Goal: Task Accomplishment & Management: Manage account settings

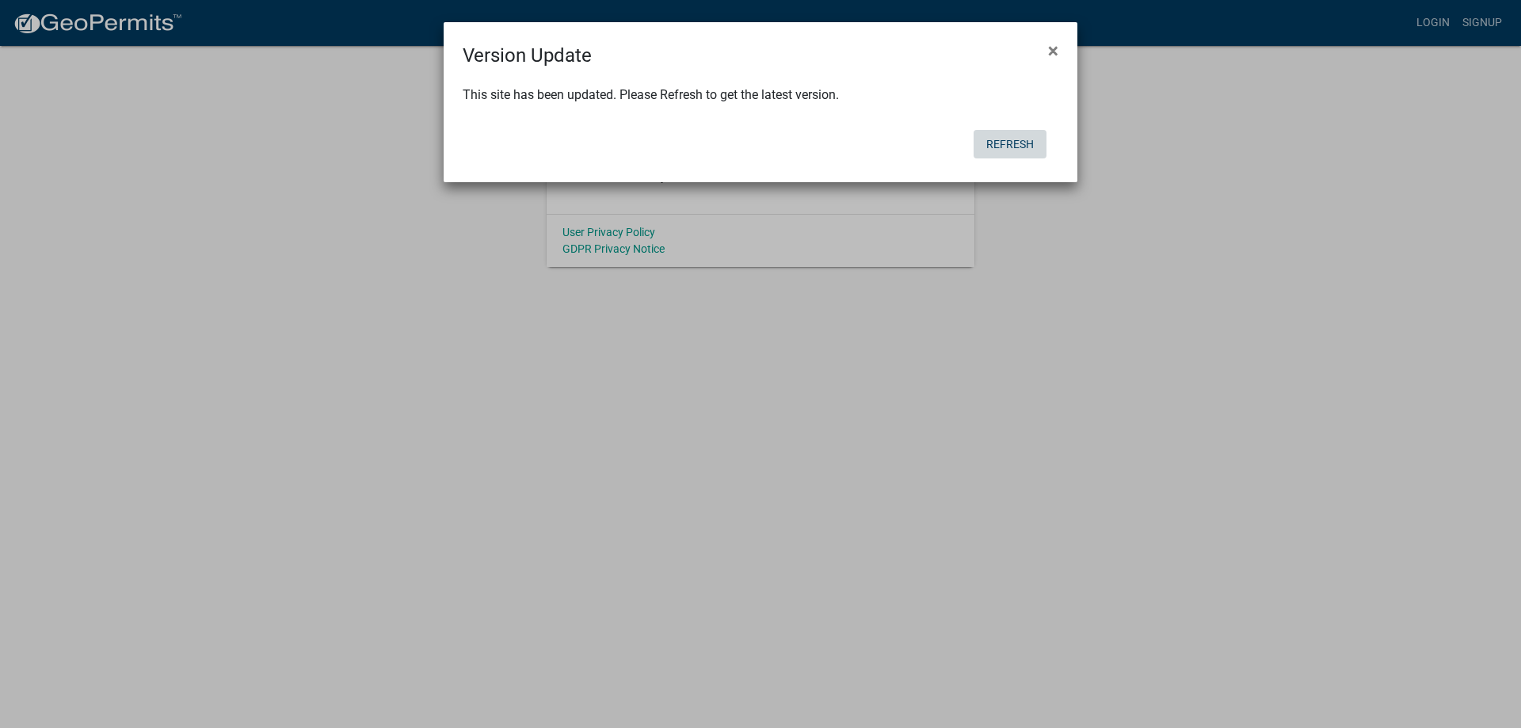
click at [1003, 144] on button "Refresh" at bounding box center [1010, 144] width 73 height 29
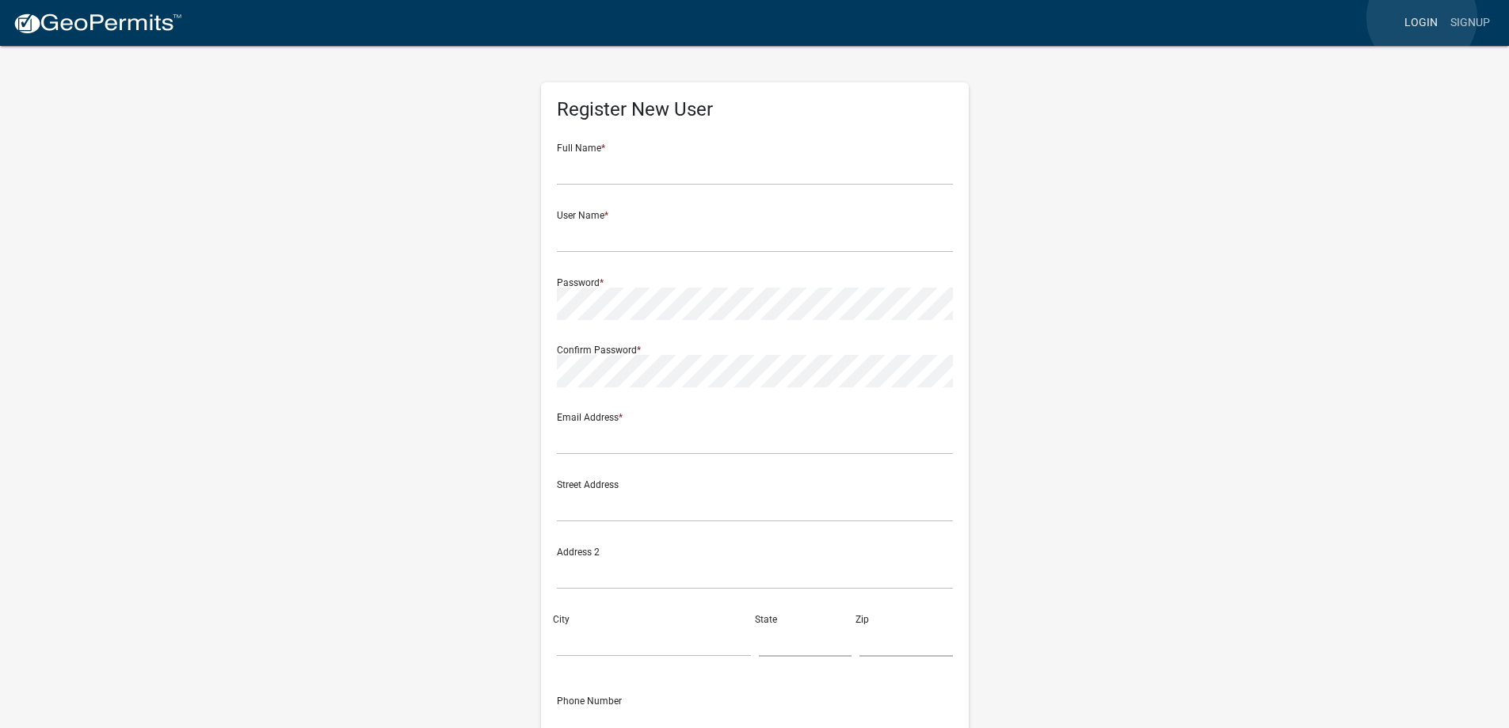
click at [1422, 17] on link "Login" at bounding box center [1421, 23] width 46 height 30
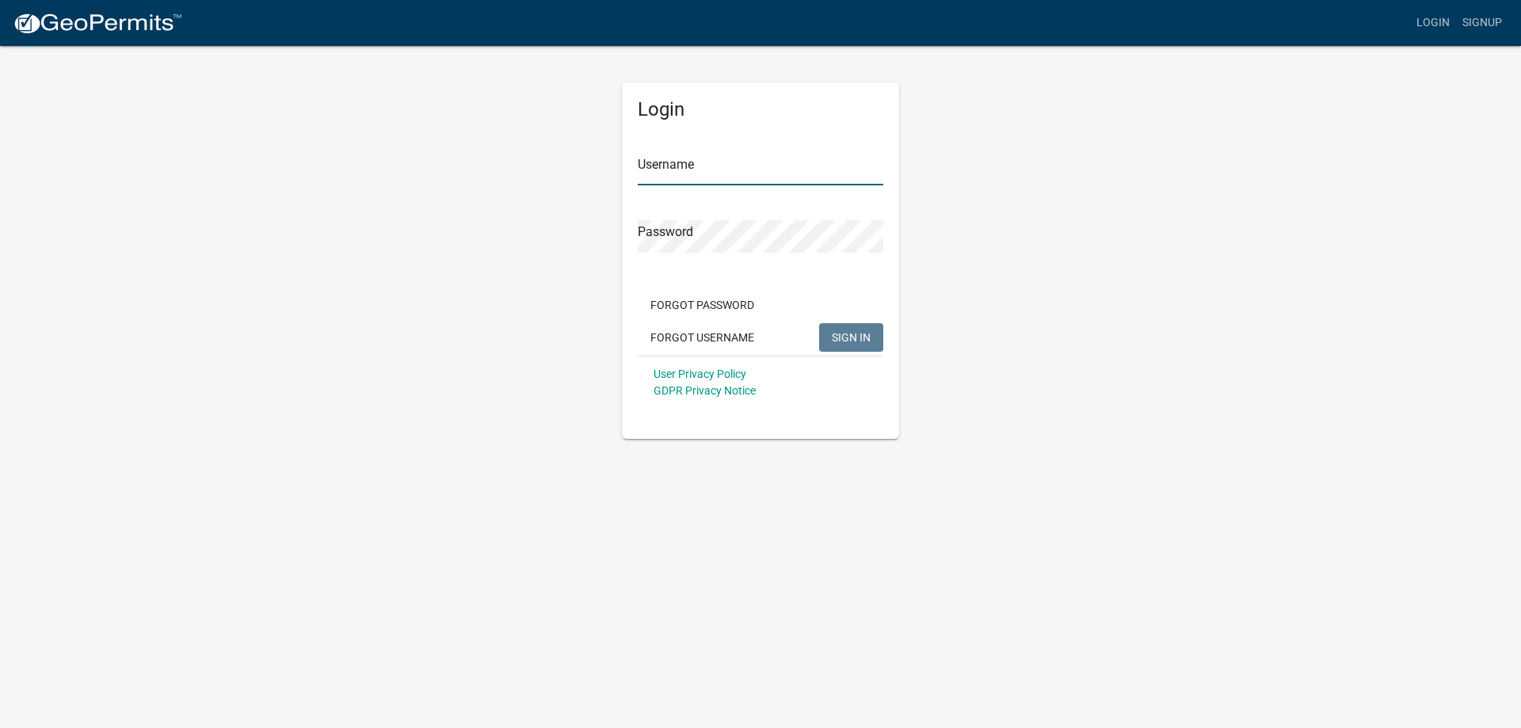
click at [703, 178] on input "Username" at bounding box center [761, 169] width 246 height 32
type input "[EMAIL_ADDRESS][DOMAIN_NAME]"
click at [840, 341] on span "SIGN IN" at bounding box center [851, 336] width 39 height 13
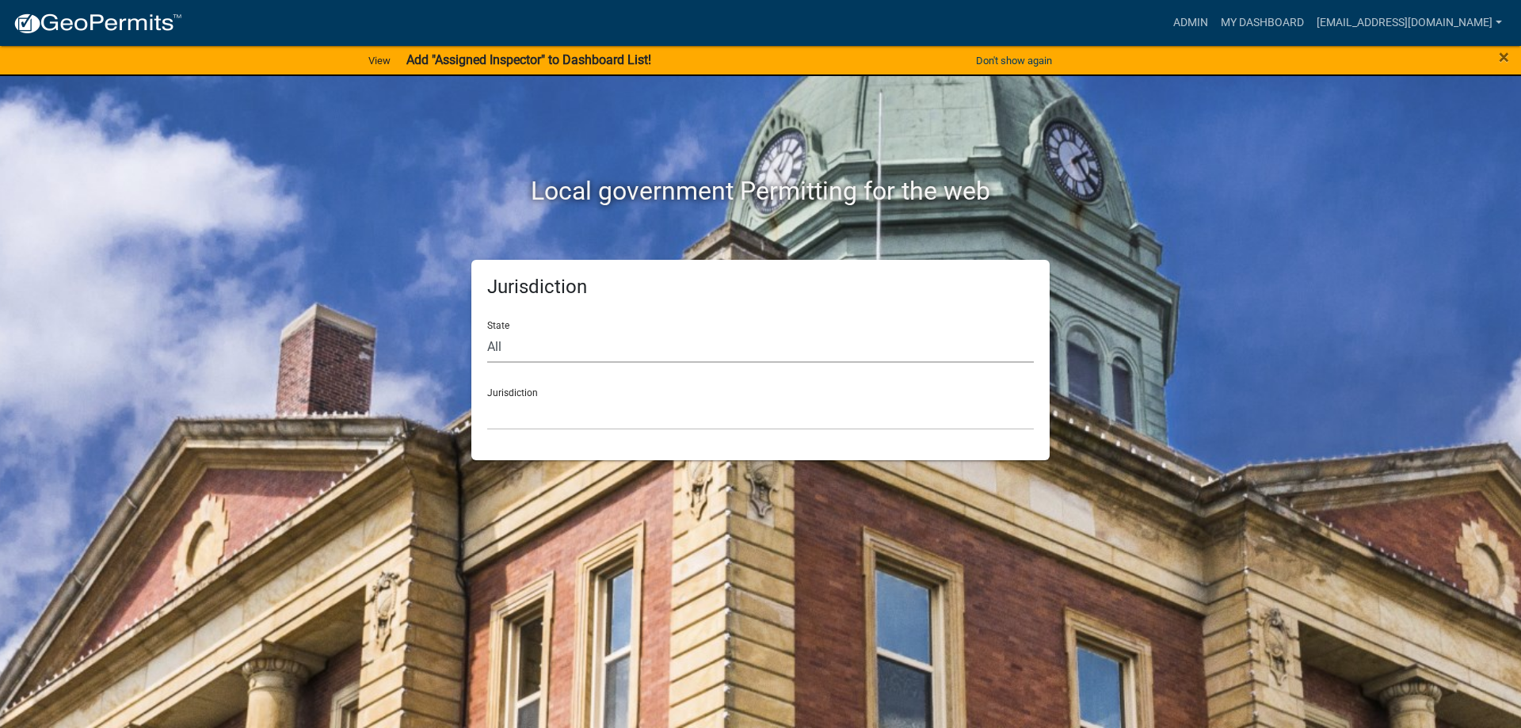
click at [505, 344] on select "All [US_STATE] [US_STATE] [US_STATE] [US_STATE] [US_STATE] [US_STATE] [US_STATE…" at bounding box center [760, 346] width 547 height 32
select select "[US_STATE]"
click at [487, 330] on select "All [US_STATE] [US_STATE] [US_STATE] [US_STATE] [US_STATE] [US_STATE] [US_STATE…" at bounding box center [760, 346] width 547 height 32
click at [540, 408] on select "[GEOGRAPHIC_DATA], [US_STATE] [GEOGRAPHIC_DATA], [US_STATE]" at bounding box center [760, 414] width 547 height 32
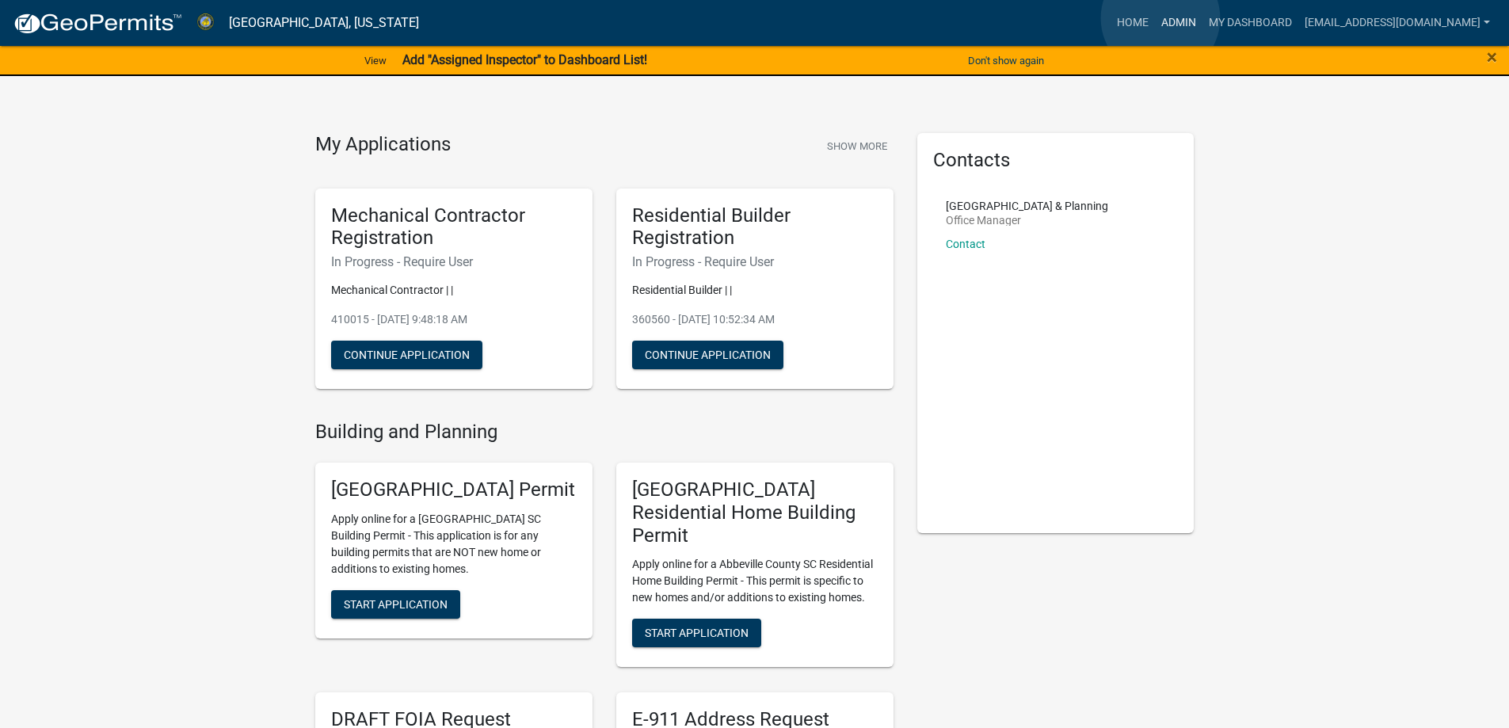
click at [1161, 18] on link "Admin" at bounding box center [1179, 23] width 48 height 30
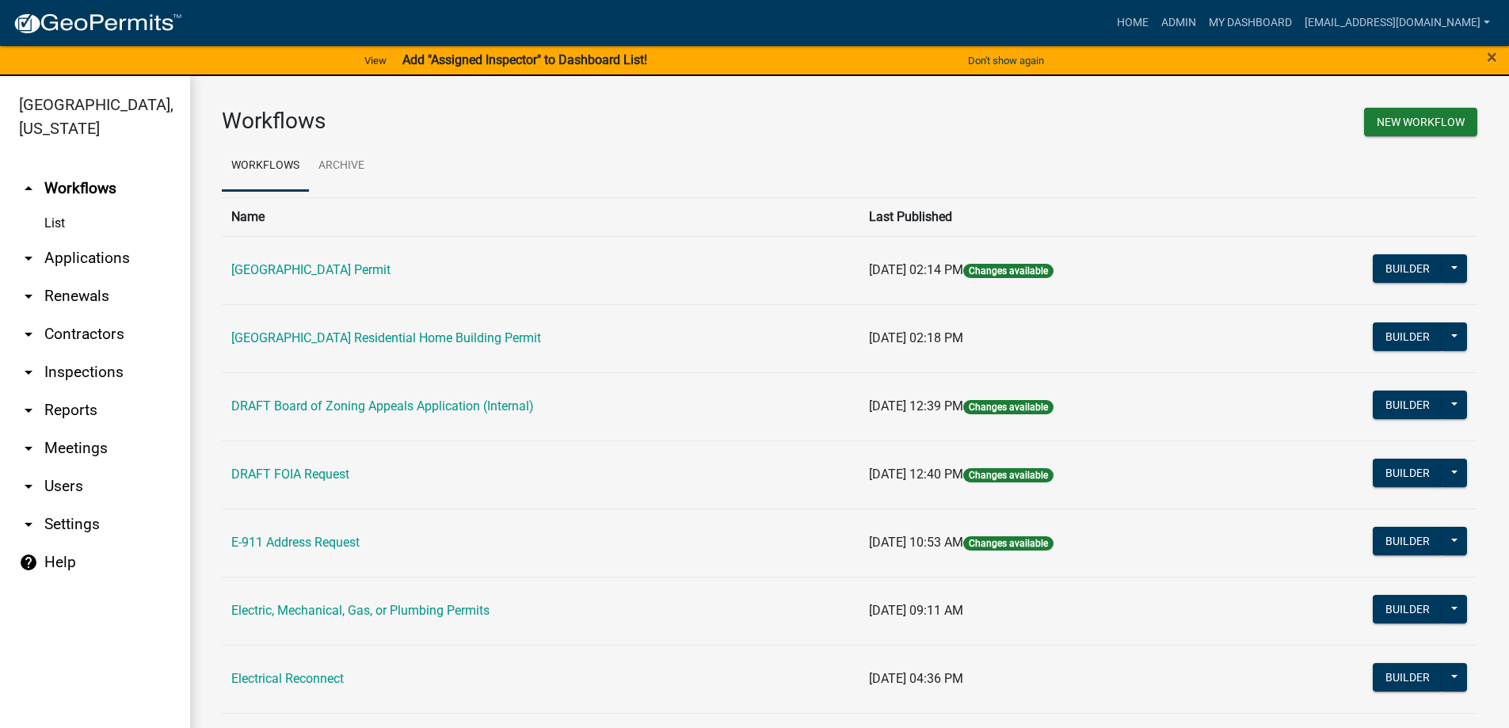
click at [74, 253] on link "arrow_drop_down Applications" at bounding box center [95, 258] width 190 height 38
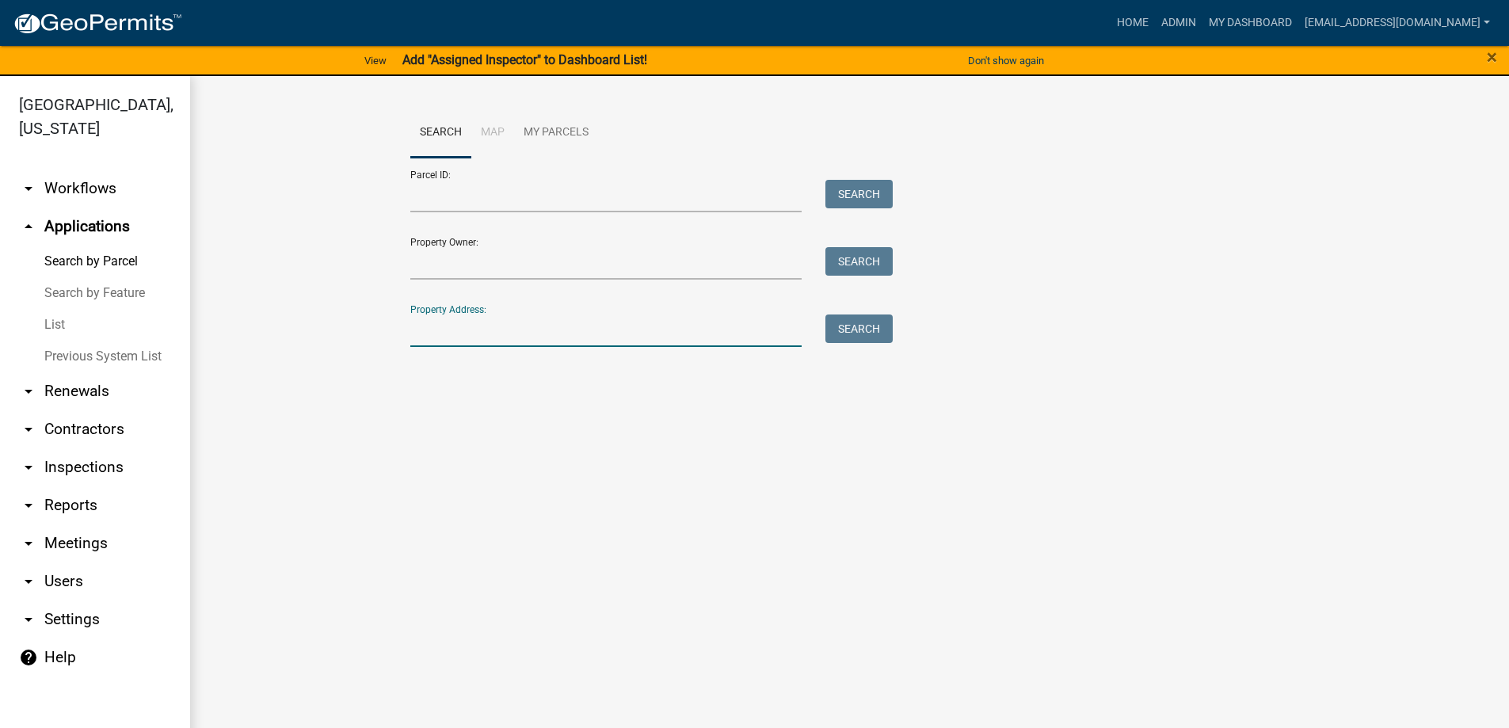
click at [471, 331] on input "Property Address:" at bounding box center [606, 330] width 392 height 32
type input "119 [PERSON_NAME]"
click at [860, 332] on button "Search" at bounding box center [858, 328] width 67 height 29
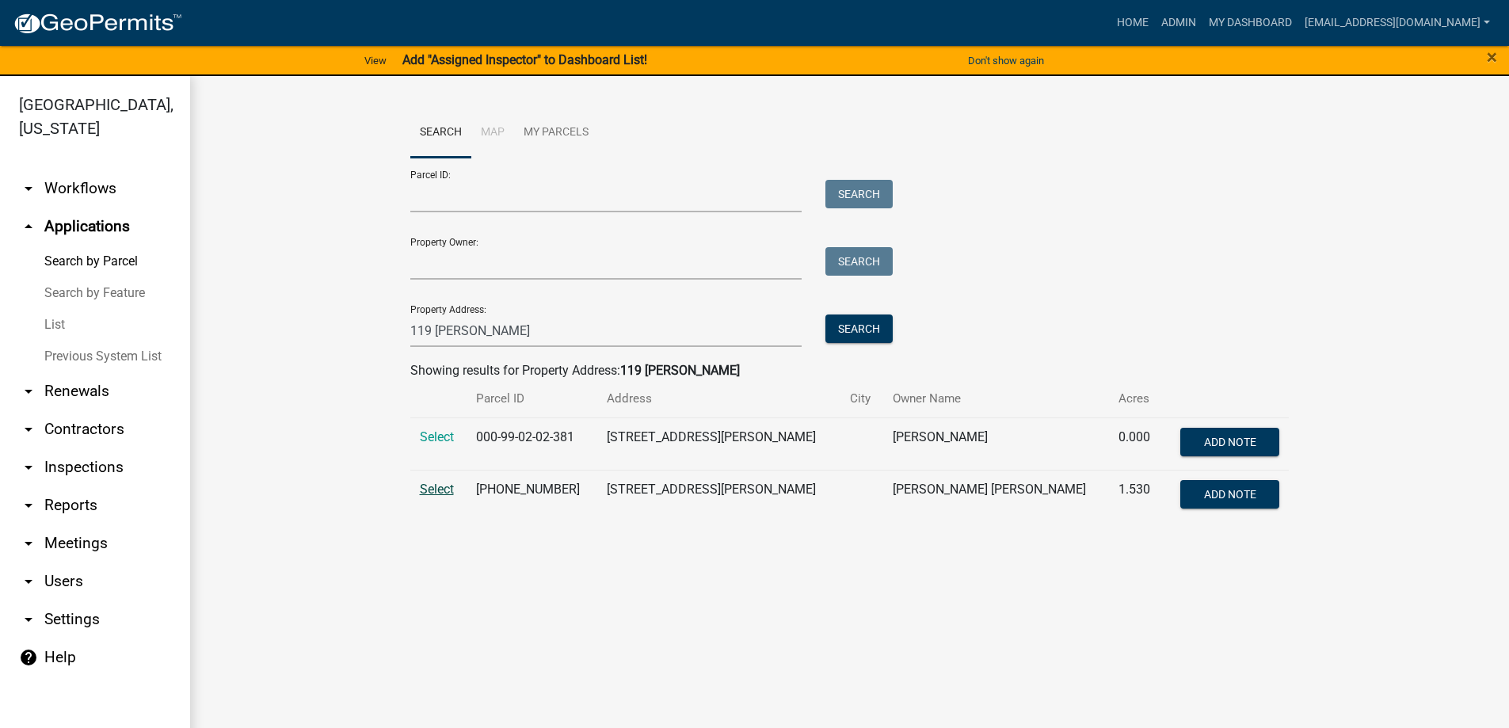
click at [443, 489] on span "Select" at bounding box center [437, 489] width 34 height 15
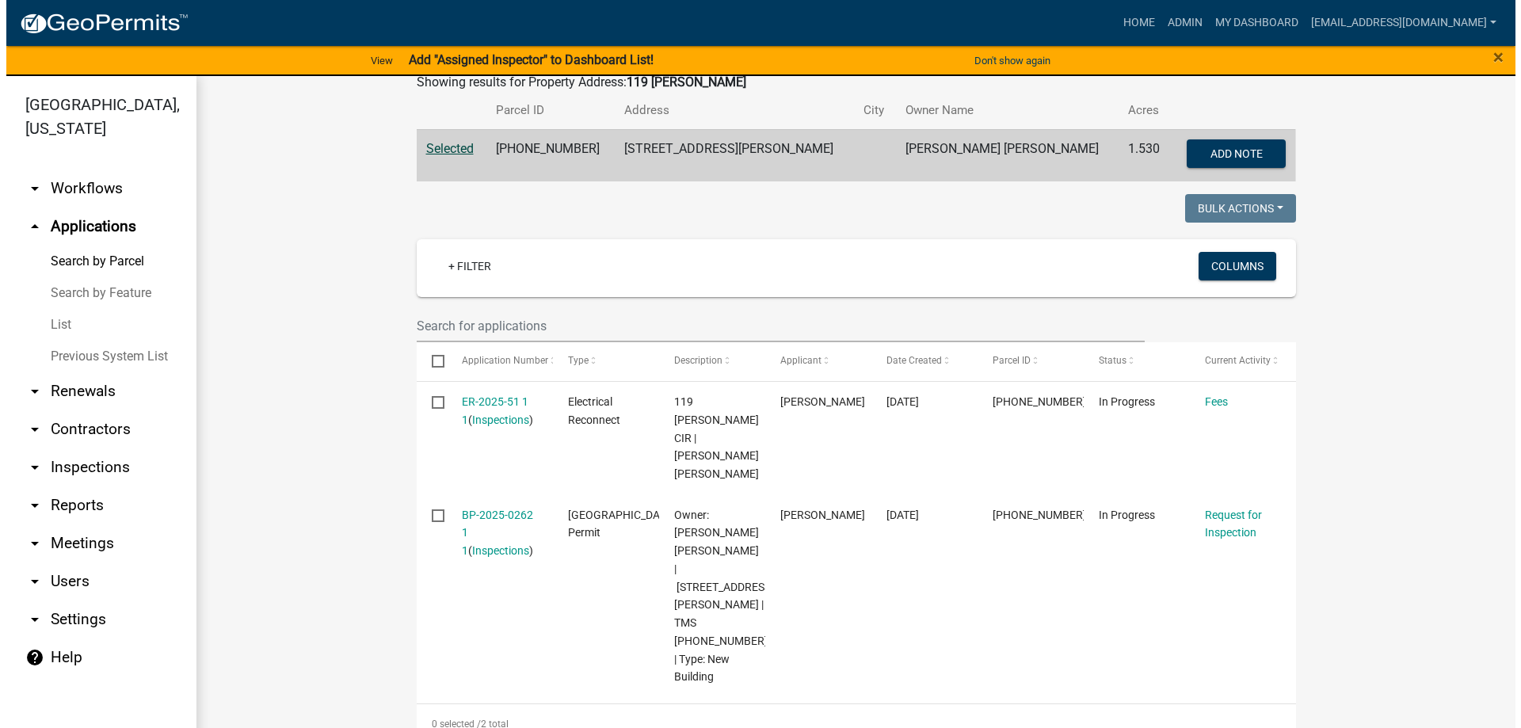
scroll to position [317, 0]
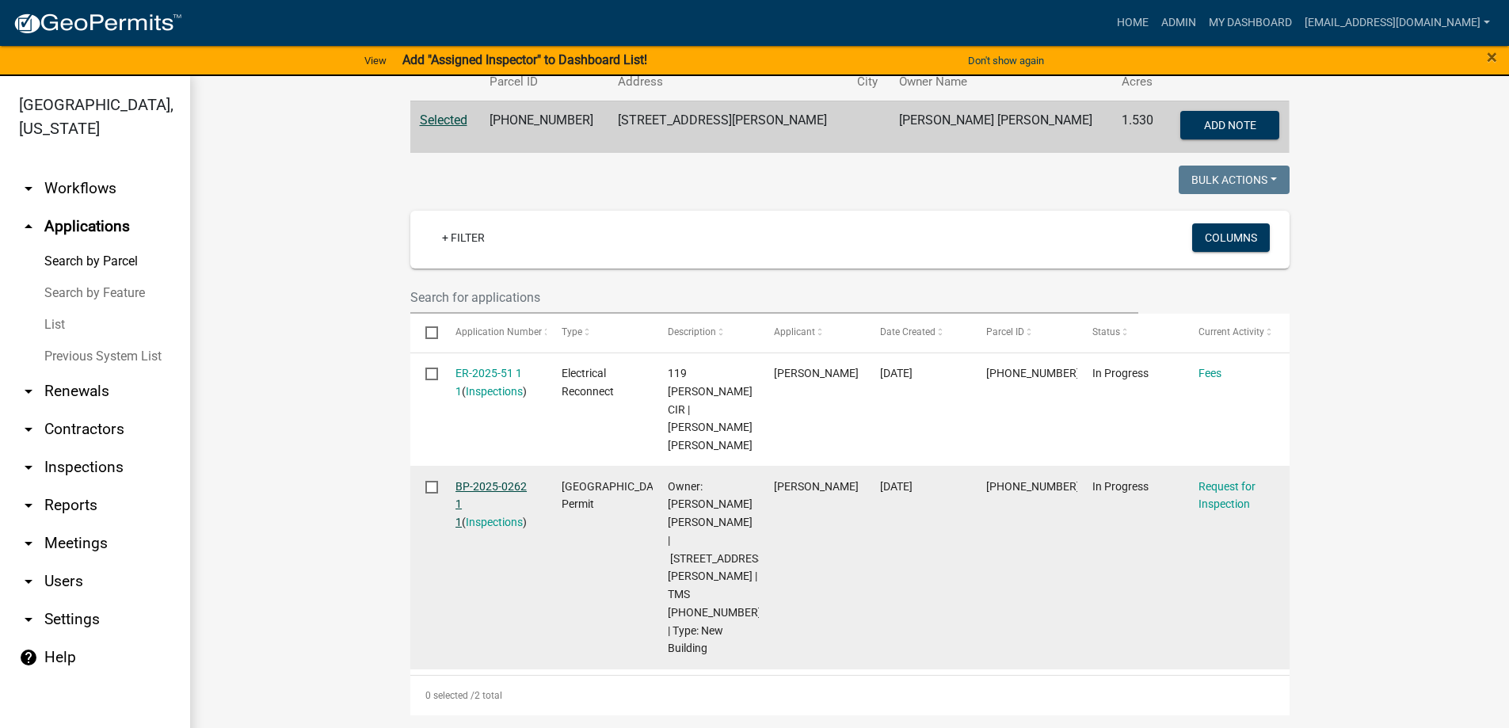
click at [471, 480] on link "BP-2025-0262 1 1" at bounding box center [491, 504] width 71 height 49
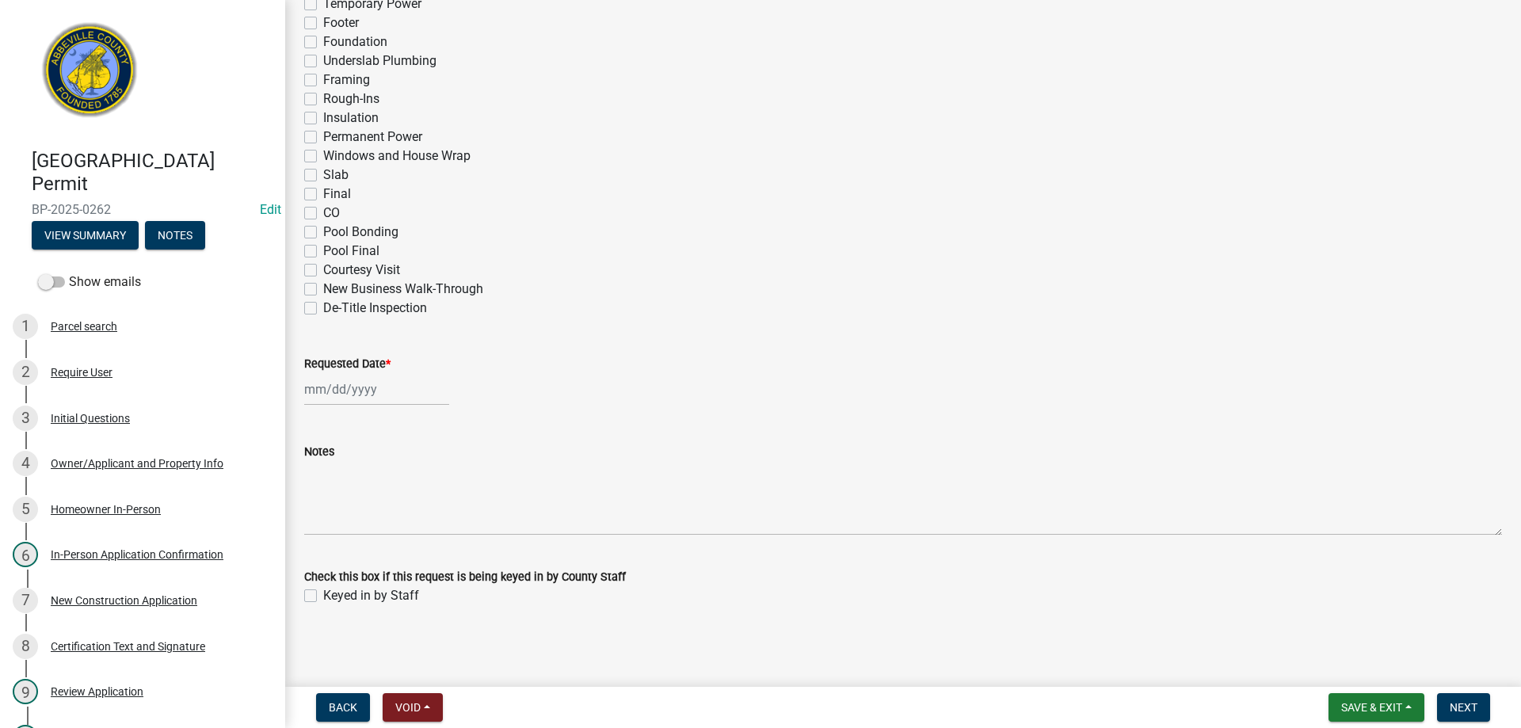
scroll to position [772, 0]
click at [92, 415] on div "Initial Questions" at bounding box center [90, 418] width 79 height 11
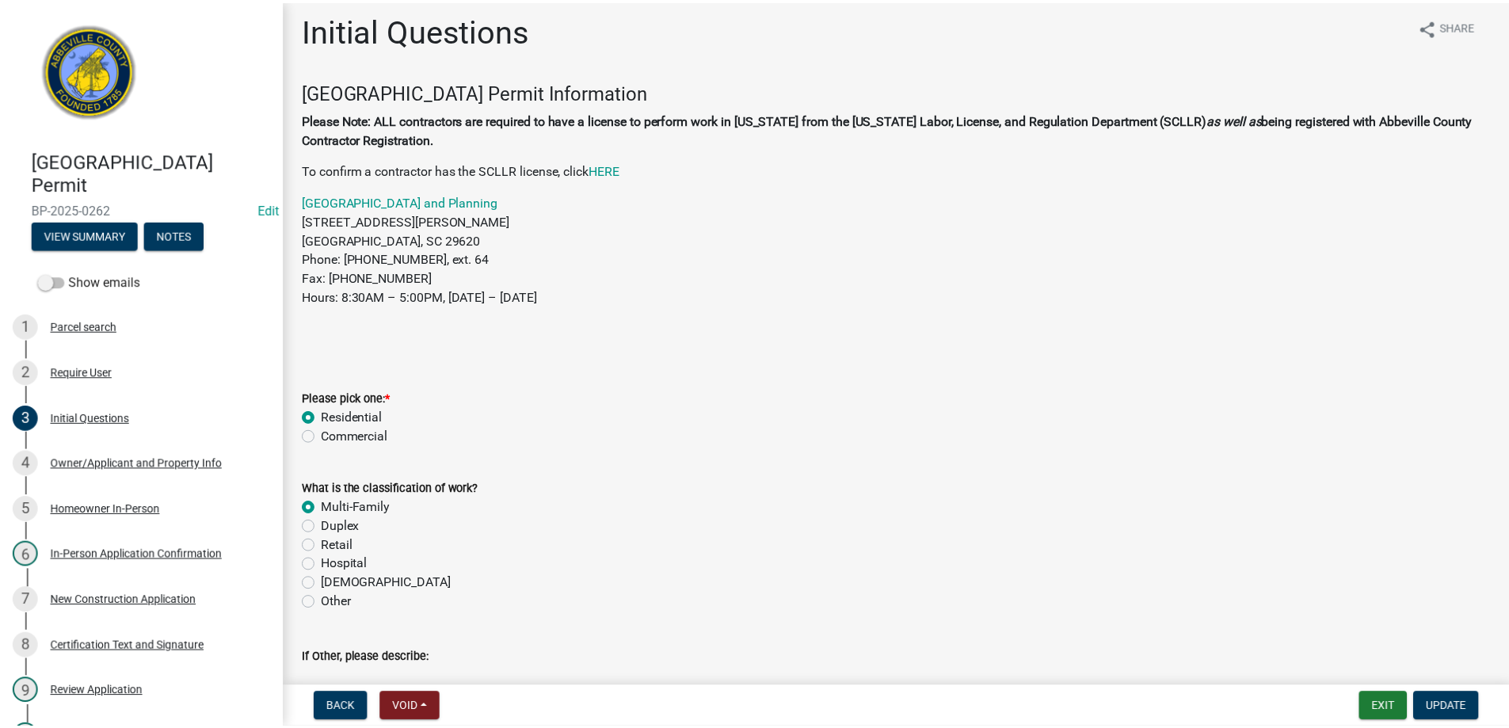
scroll to position [0, 0]
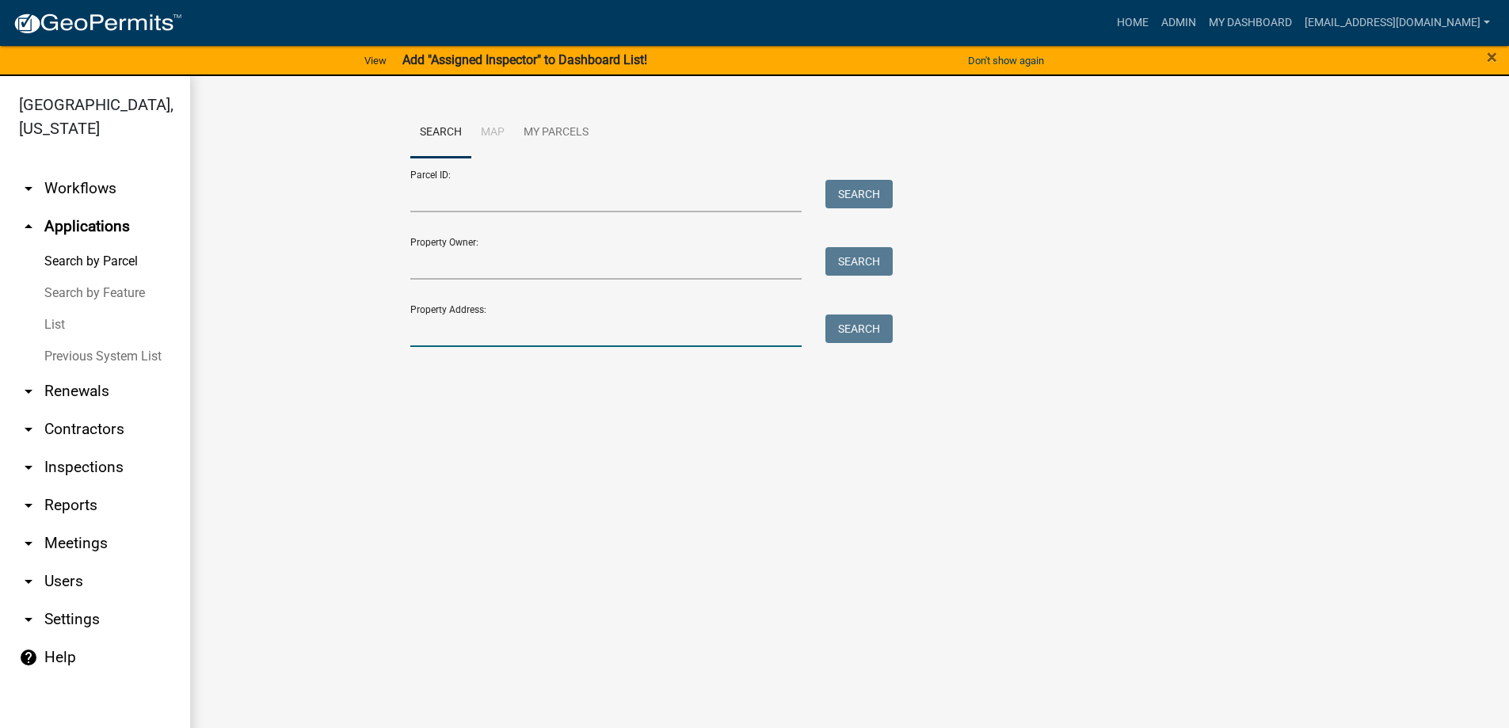
click at [486, 337] on input "Property Address:" at bounding box center [606, 330] width 392 height 32
type input "271 flatwood"
click at [860, 333] on button "Search" at bounding box center [858, 328] width 67 height 29
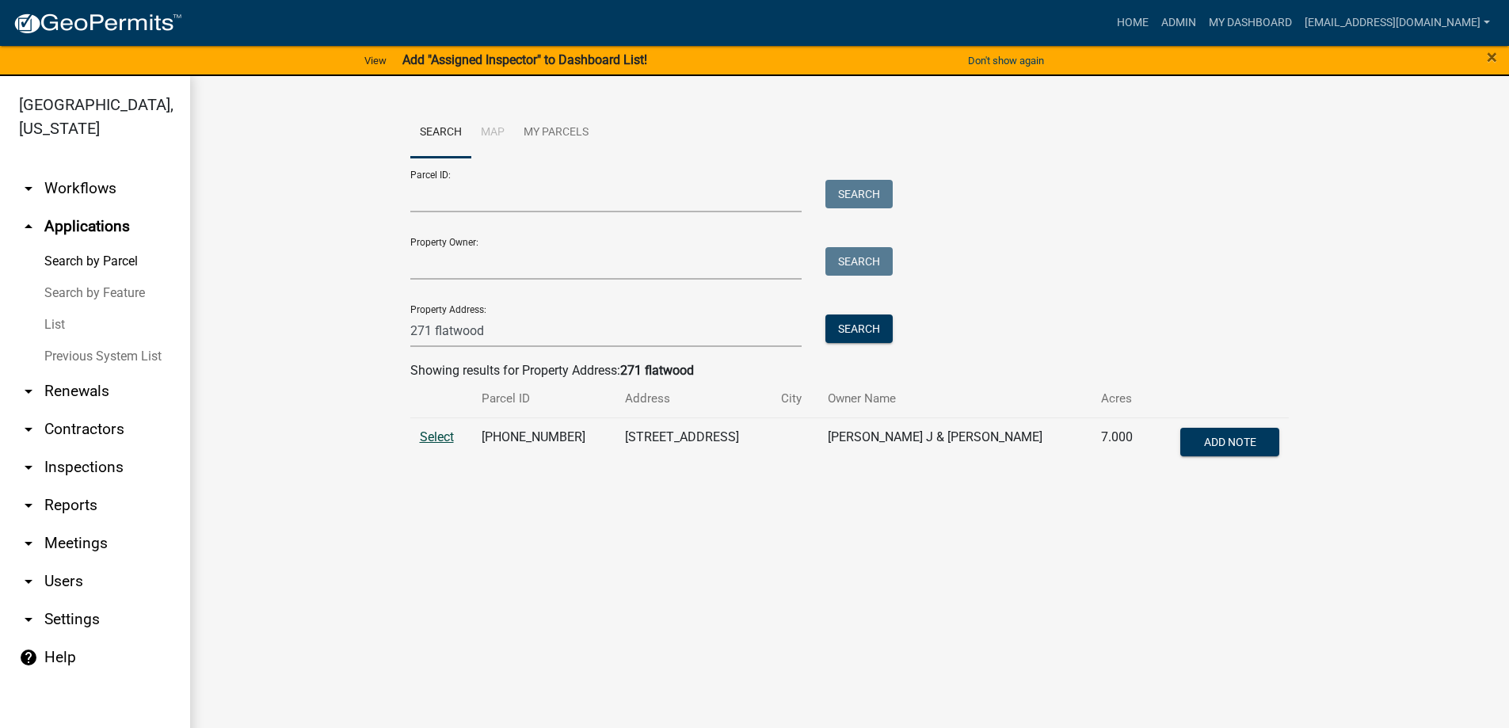
click at [433, 439] on span "Select" at bounding box center [437, 436] width 34 height 15
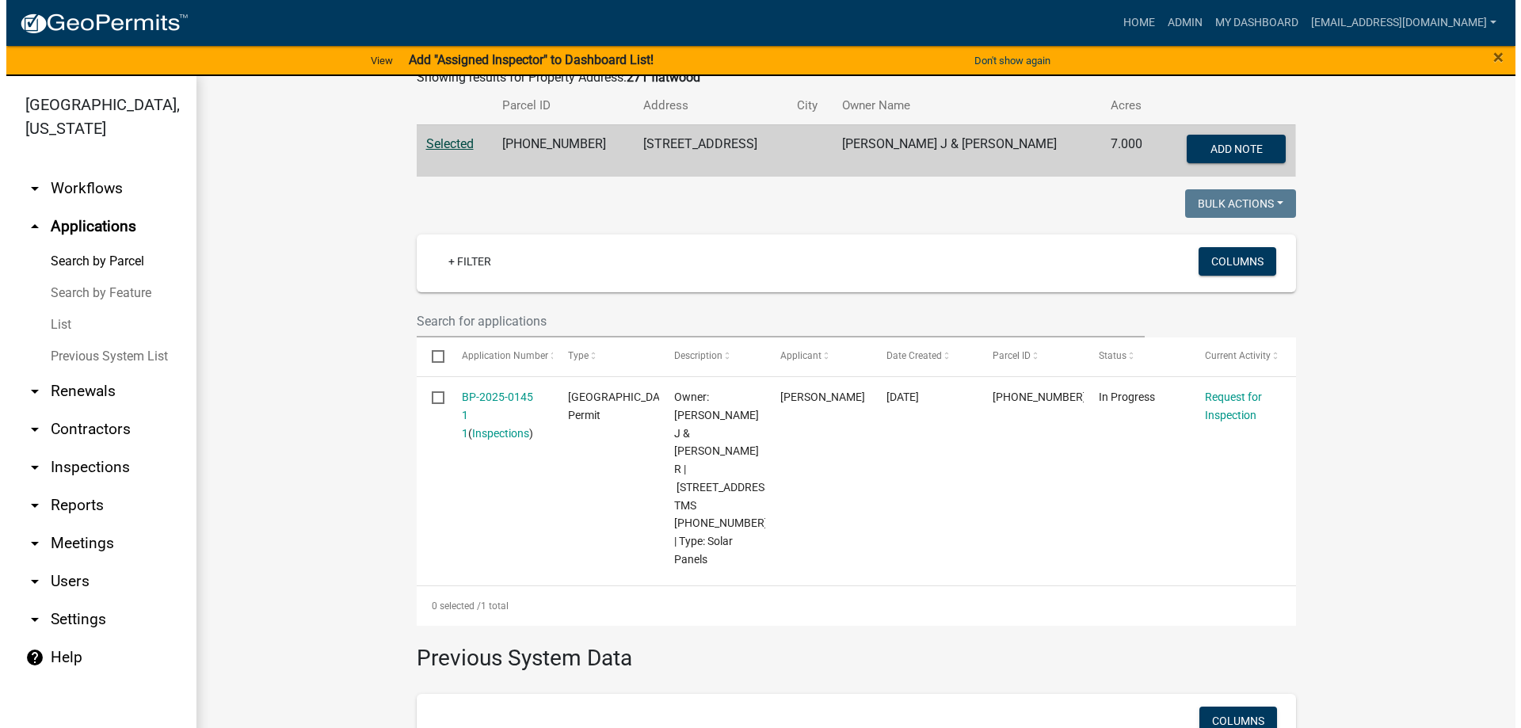
scroll to position [317, 0]
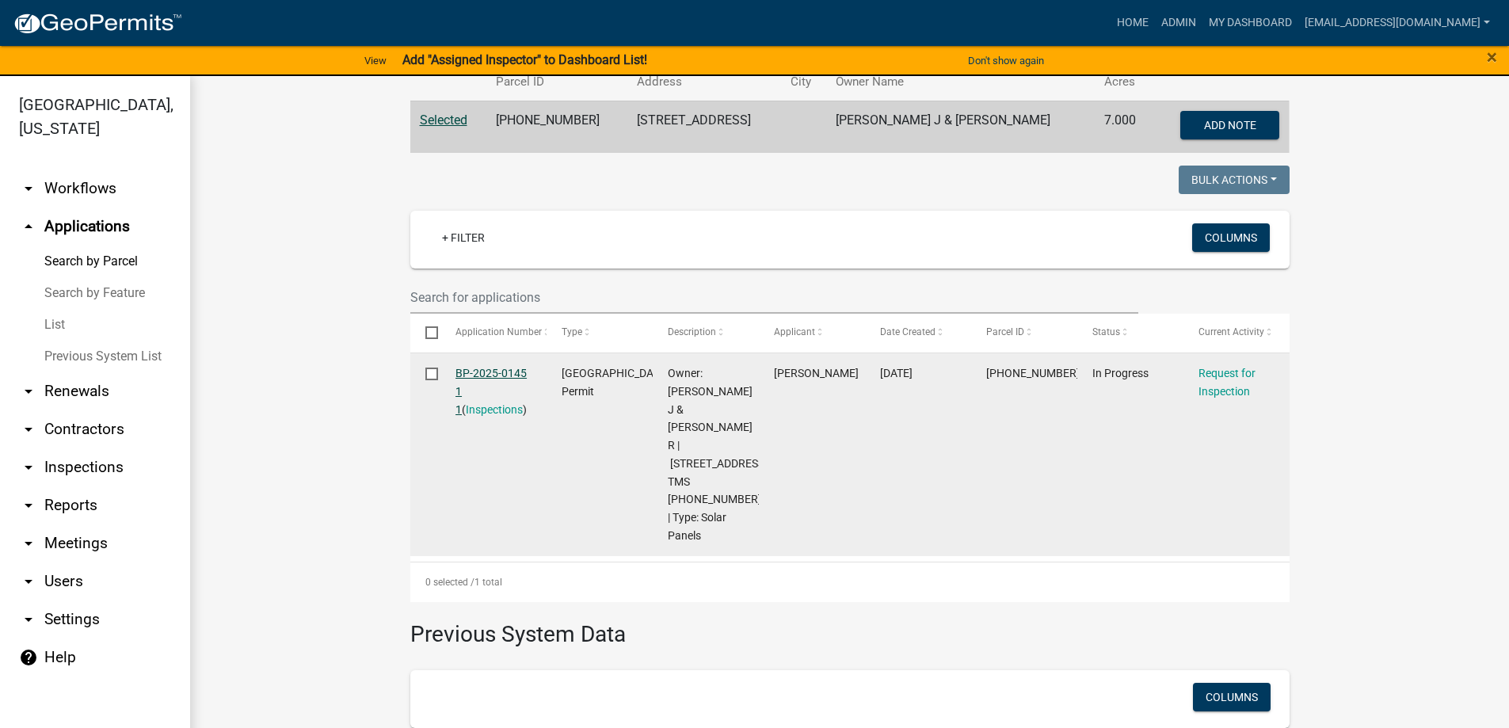
click at [474, 371] on link "BP-2025-0145 1 1" at bounding box center [491, 391] width 71 height 49
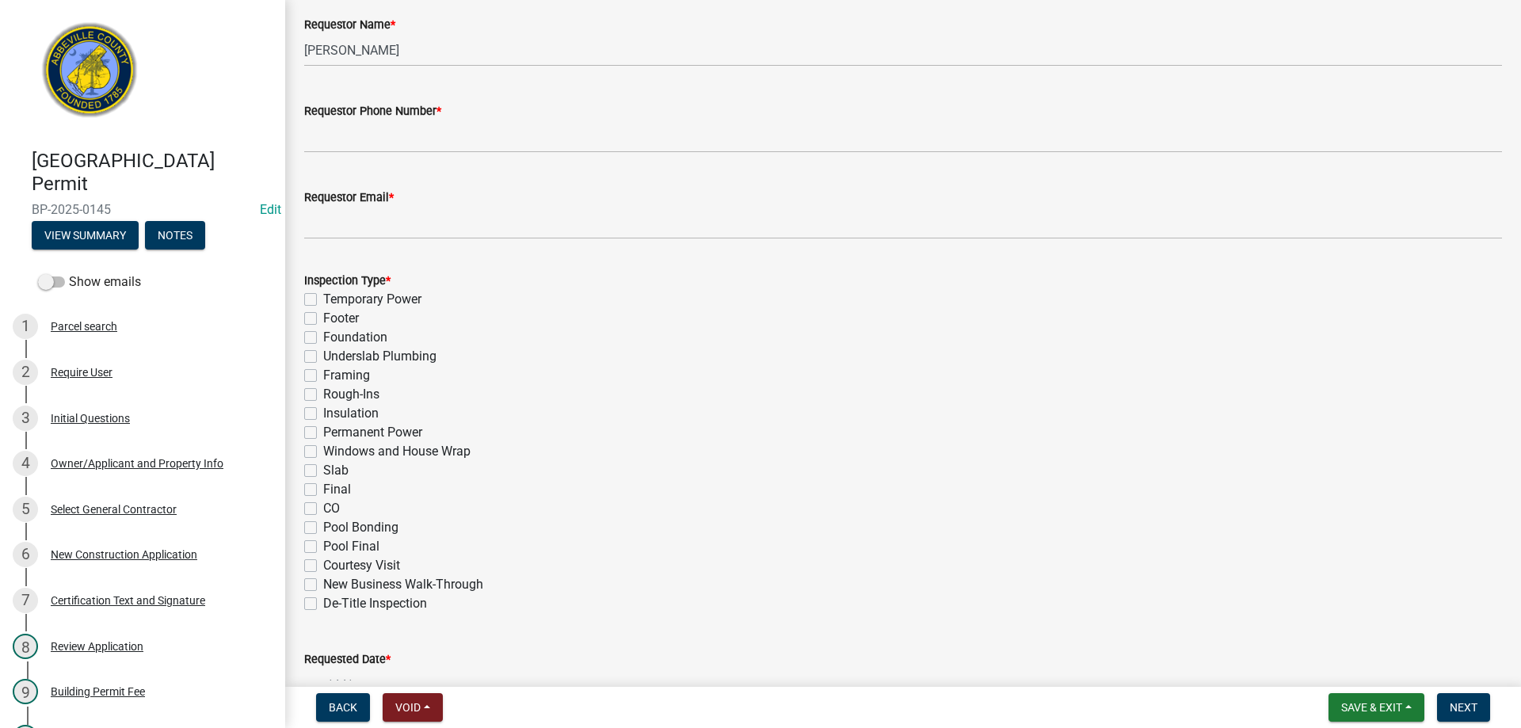
scroll to position [634, 0]
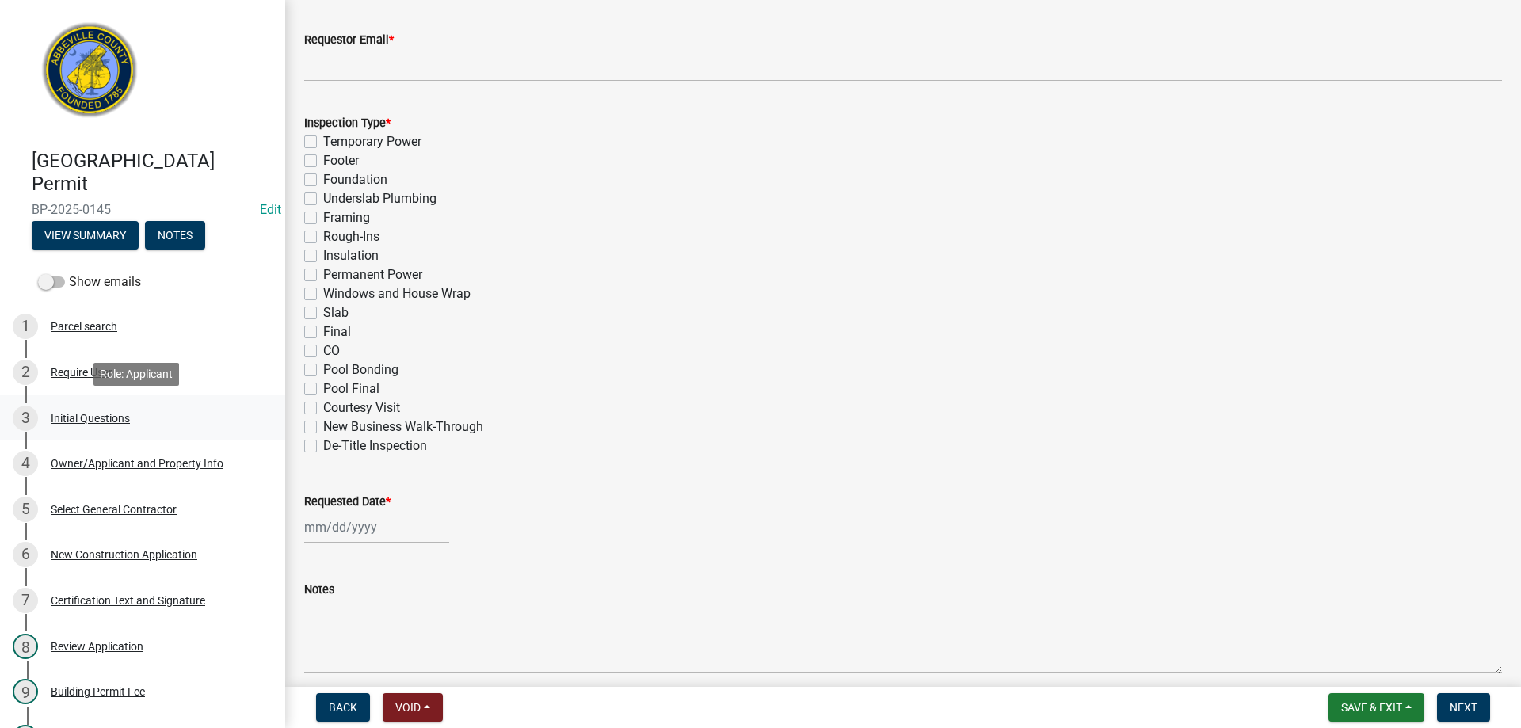
click at [93, 414] on div "Initial Questions" at bounding box center [90, 418] width 79 height 11
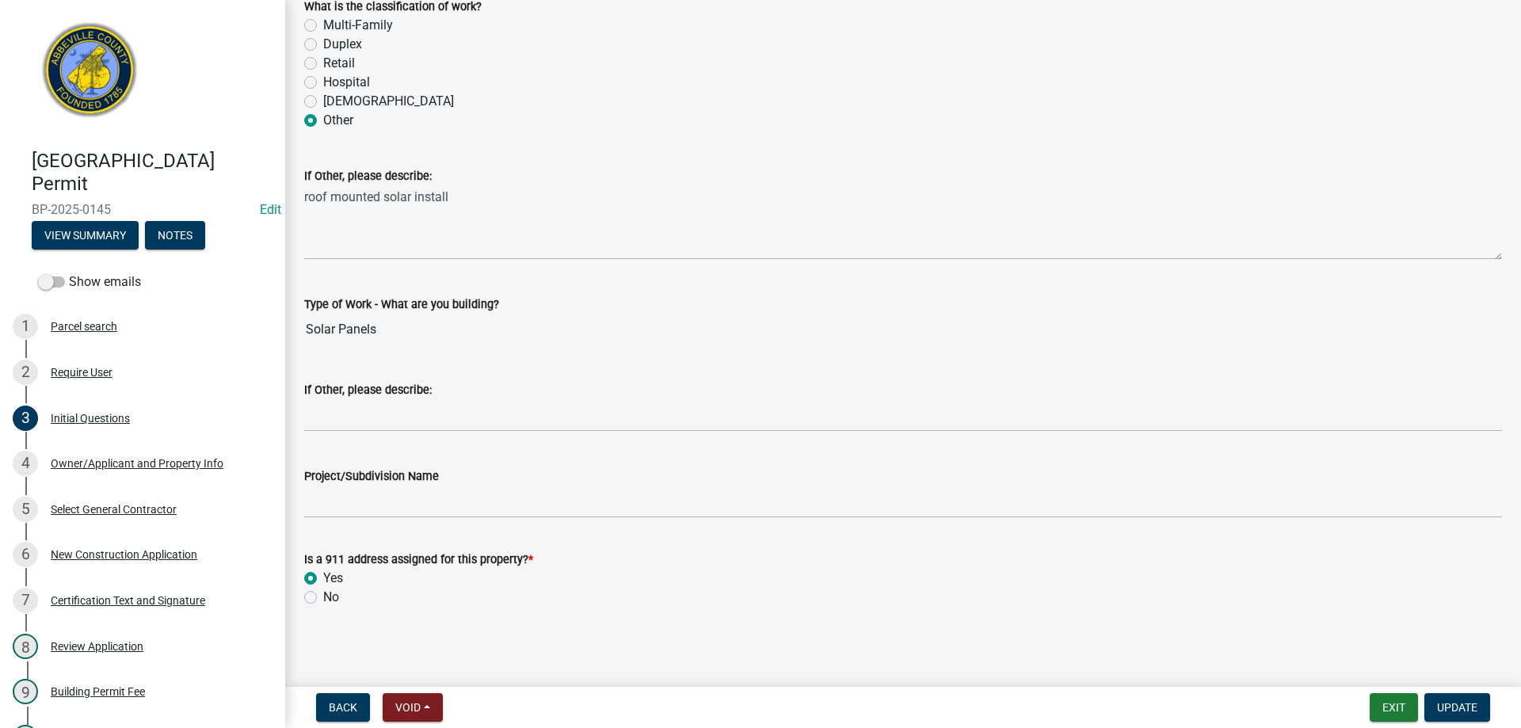
scroll to position [493, 0]
click at [105, 463] on div "Owner/Applicant and Property Info" at bounding box center [137, 463] width 173 height 11
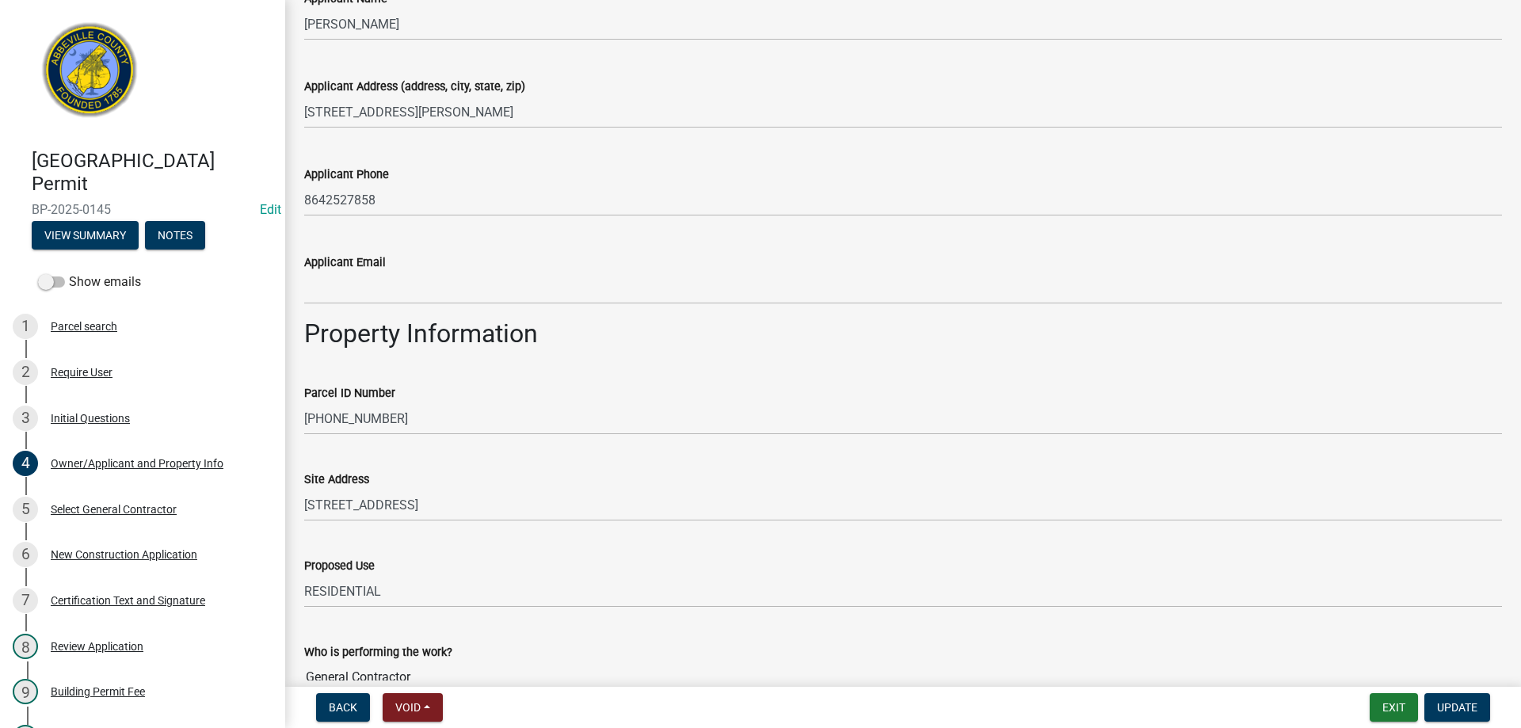
scroll to position [558, 0]
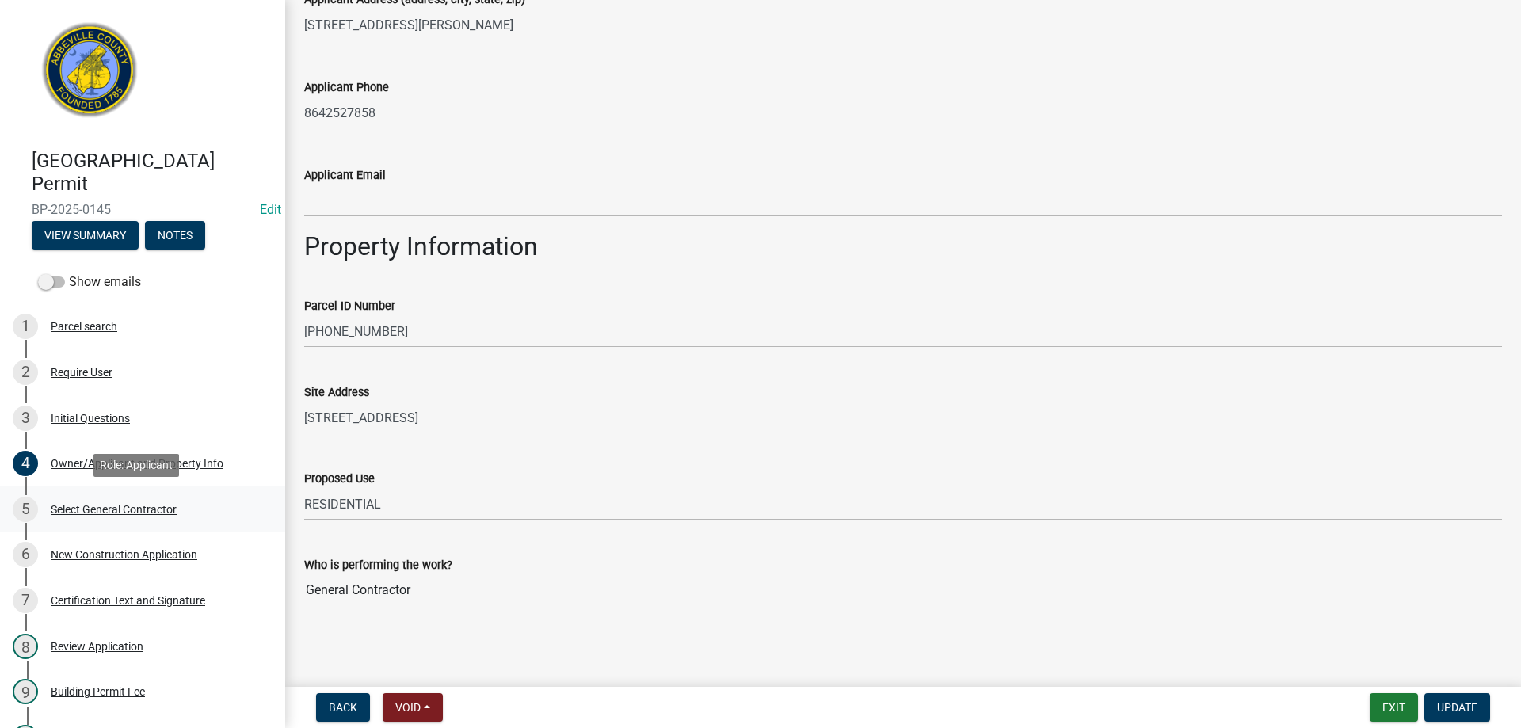
click at [82, 508] on div "Select General Contractor" at bounding box center [114, 509] width 126 height 11
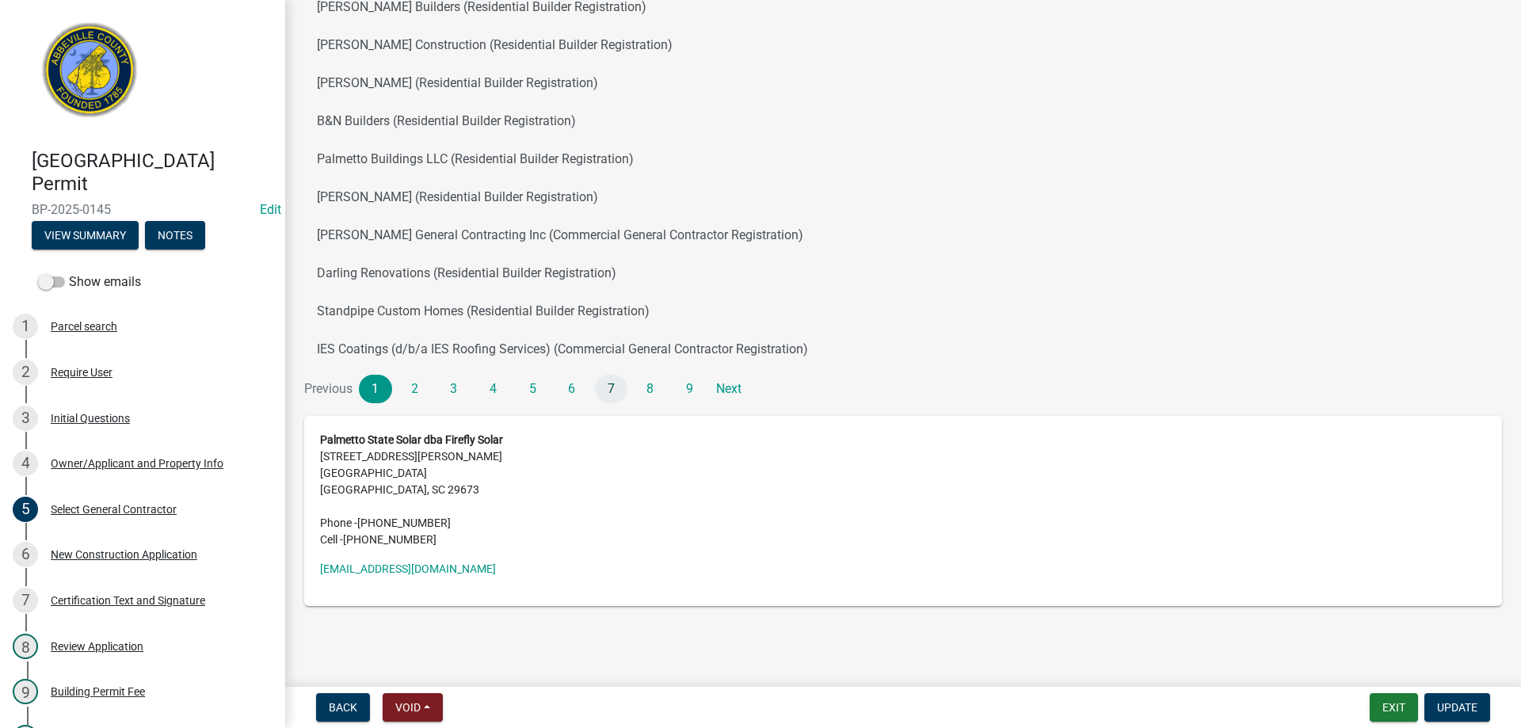
scroll to position [0, 0]
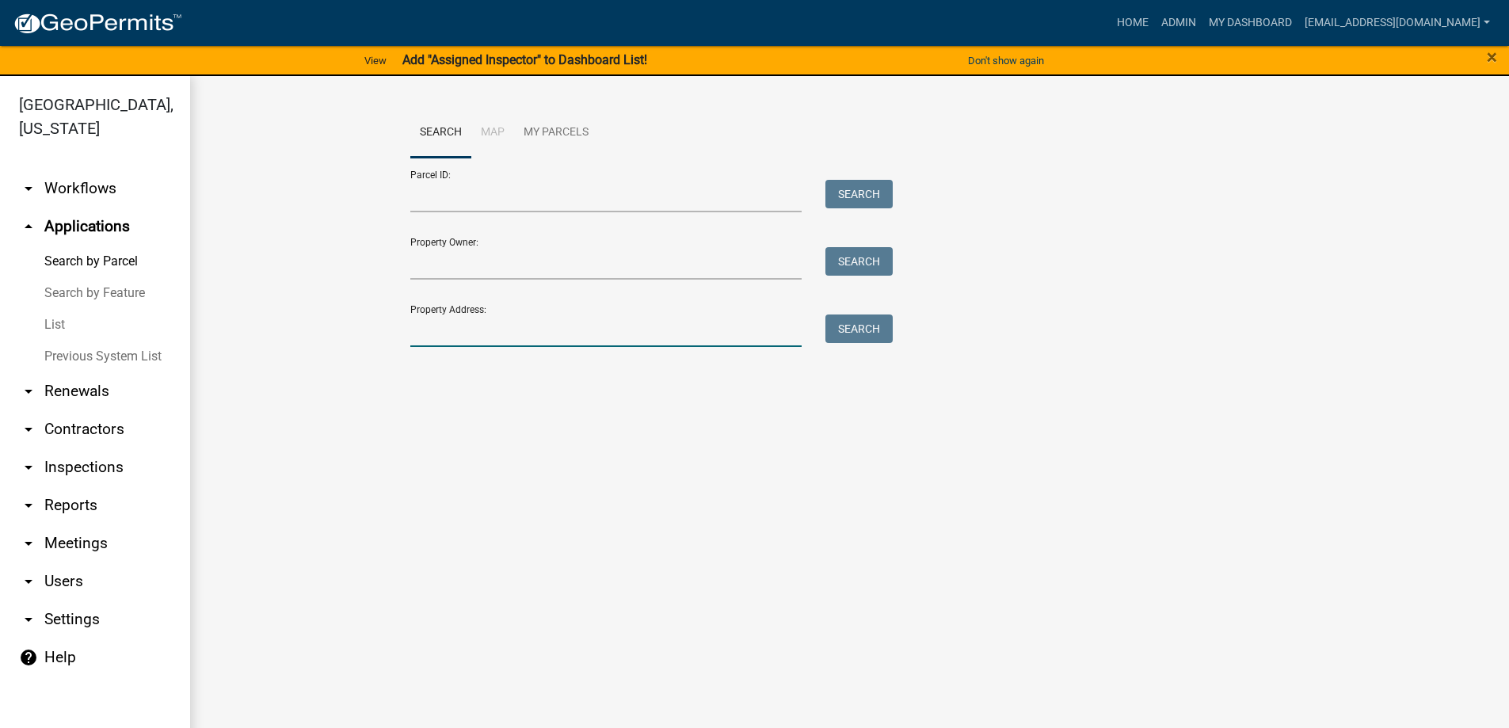
click at [506, 337] on input "Property Address:" at bounding box center [606, 330] width 392 height 32
click at [875, 321] on button "Search" at bounding box center [858, 328] width 67 height 29
click at [532, 326] on input "411 [PERSON_NAME]" at bounding box center [606, 330] width 392 height 32
type input "4"
click at [54, 326] on link "List" at bounding box center [95, 325] width 190 height 32
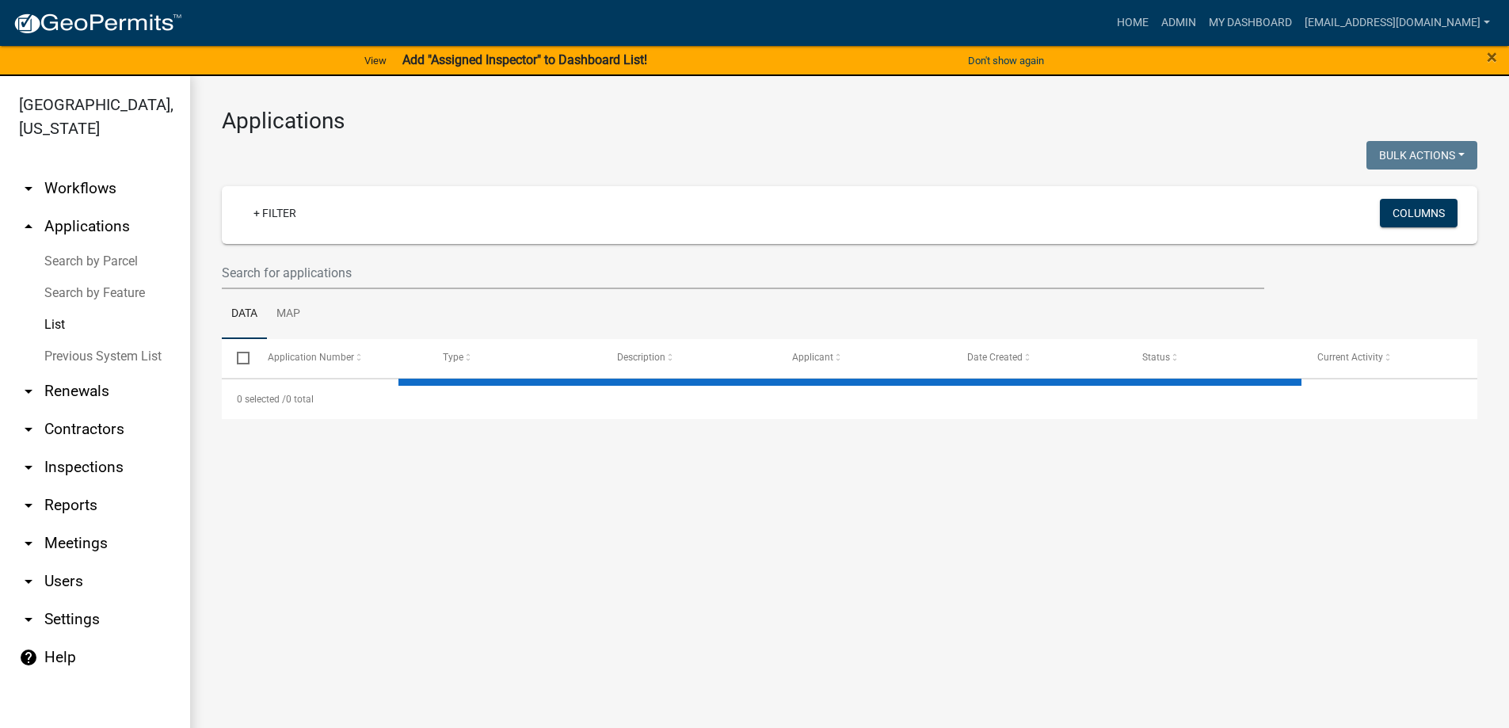
select select "3: 100"
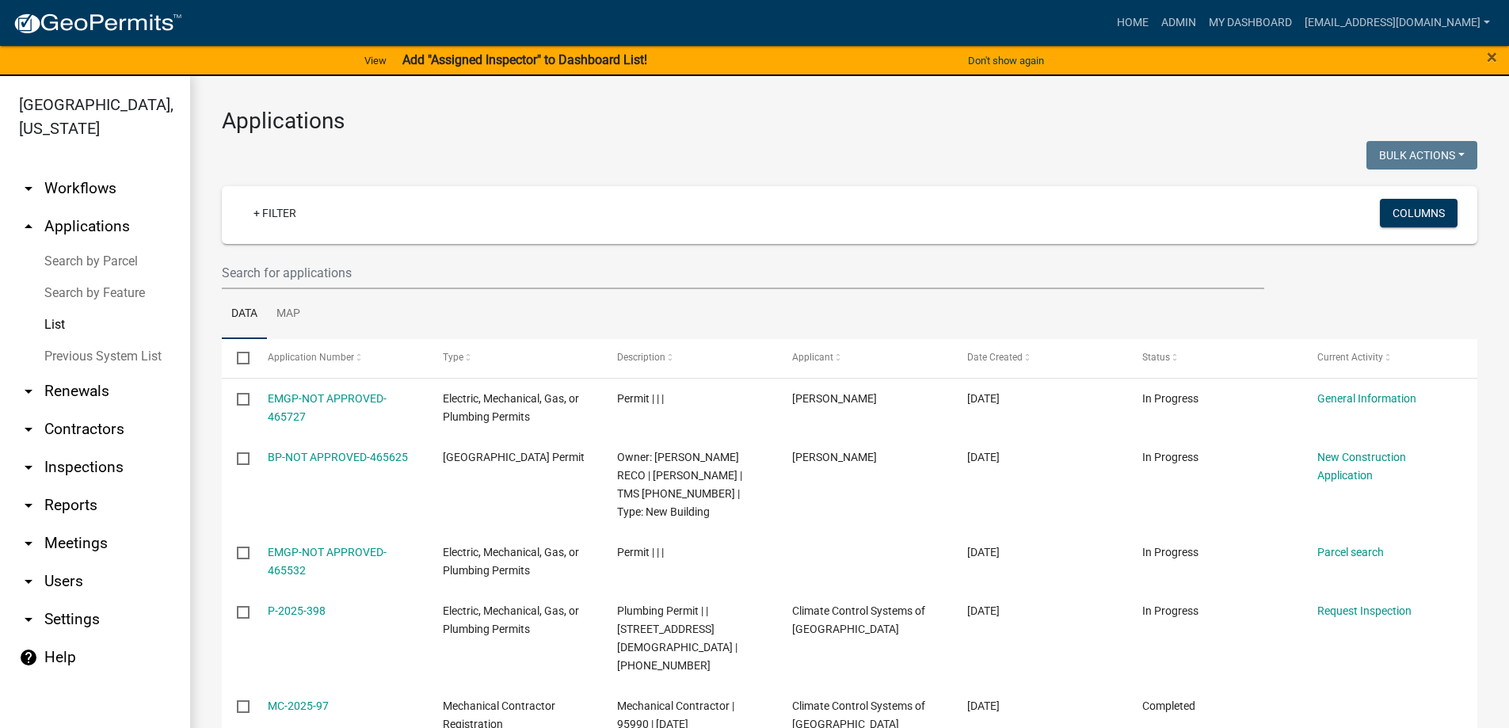
click at [322, 268] on input "text" at bounding box center [743, 273] width 1043 height 32
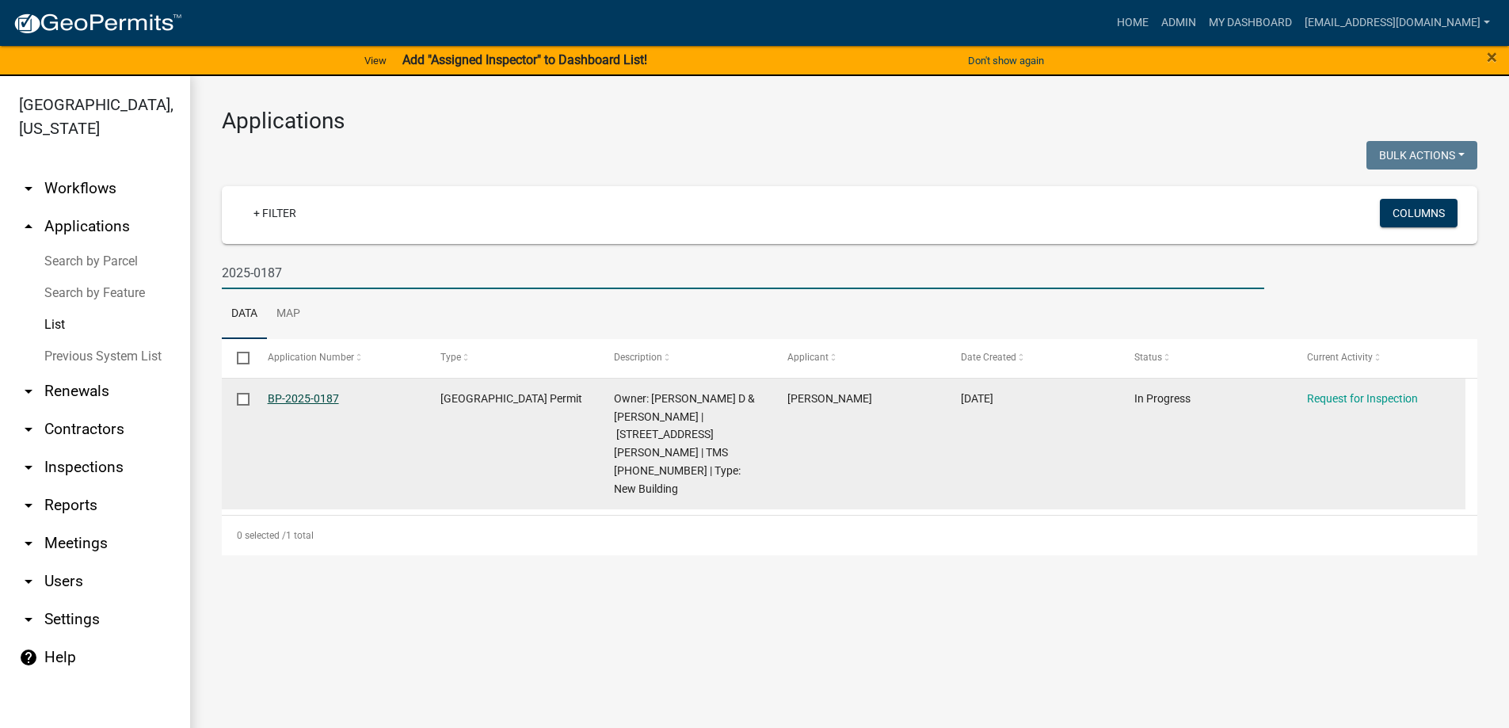
type input "2025-0187"
click at [292, 399] on link "BP-2025-0187" at bounding box center [303, 398] width 71 height 13
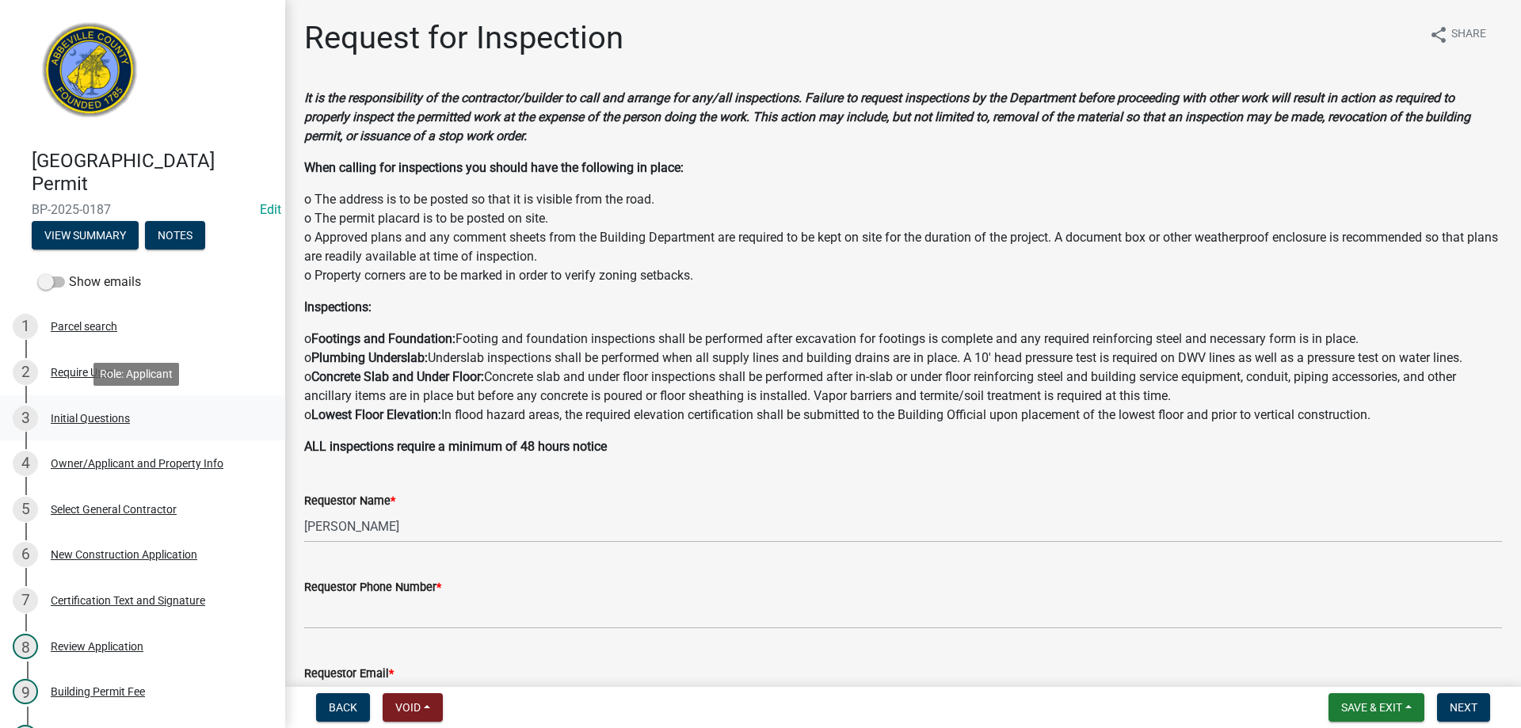
click at [80, 418] on div "Initial Questions" at bounding box center [90, 418] width 79 height 11
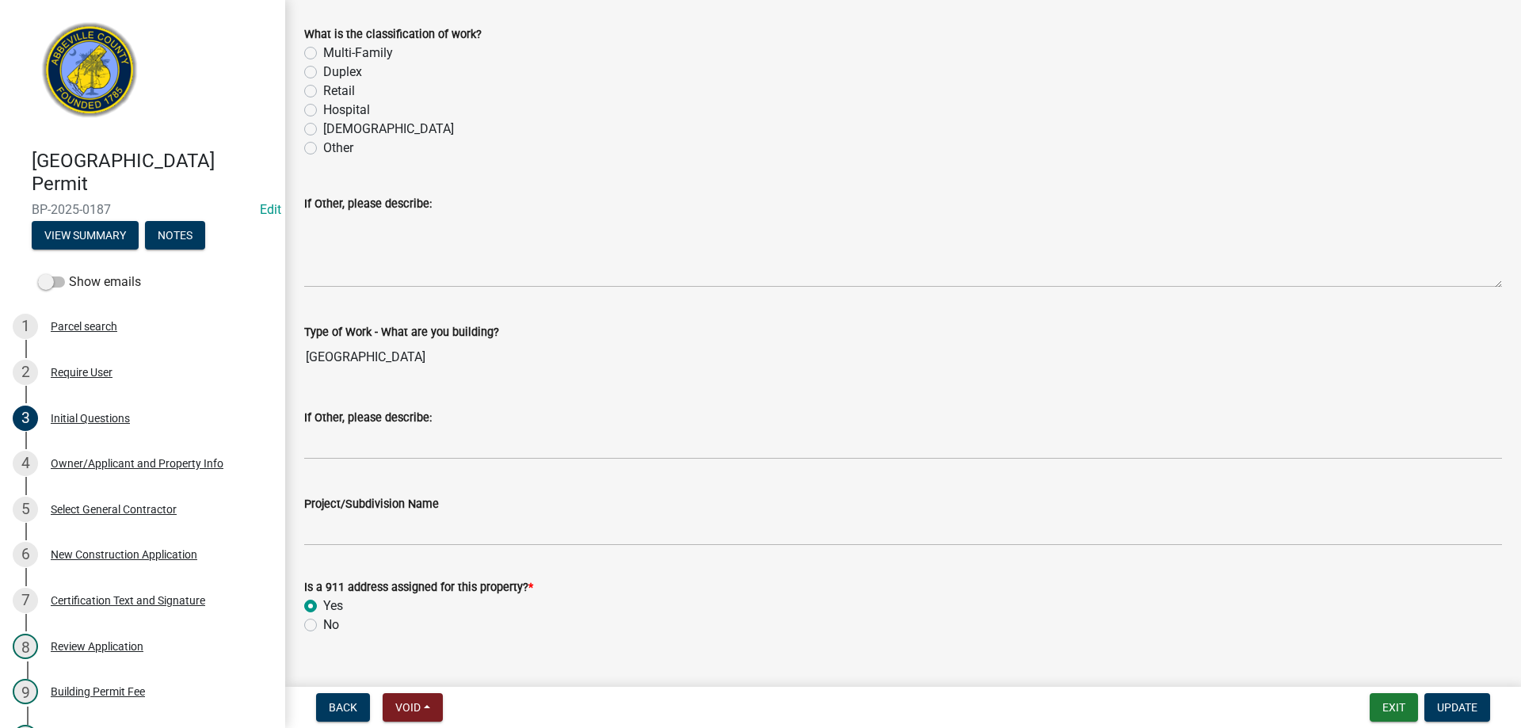
scroll to position [493, 0]
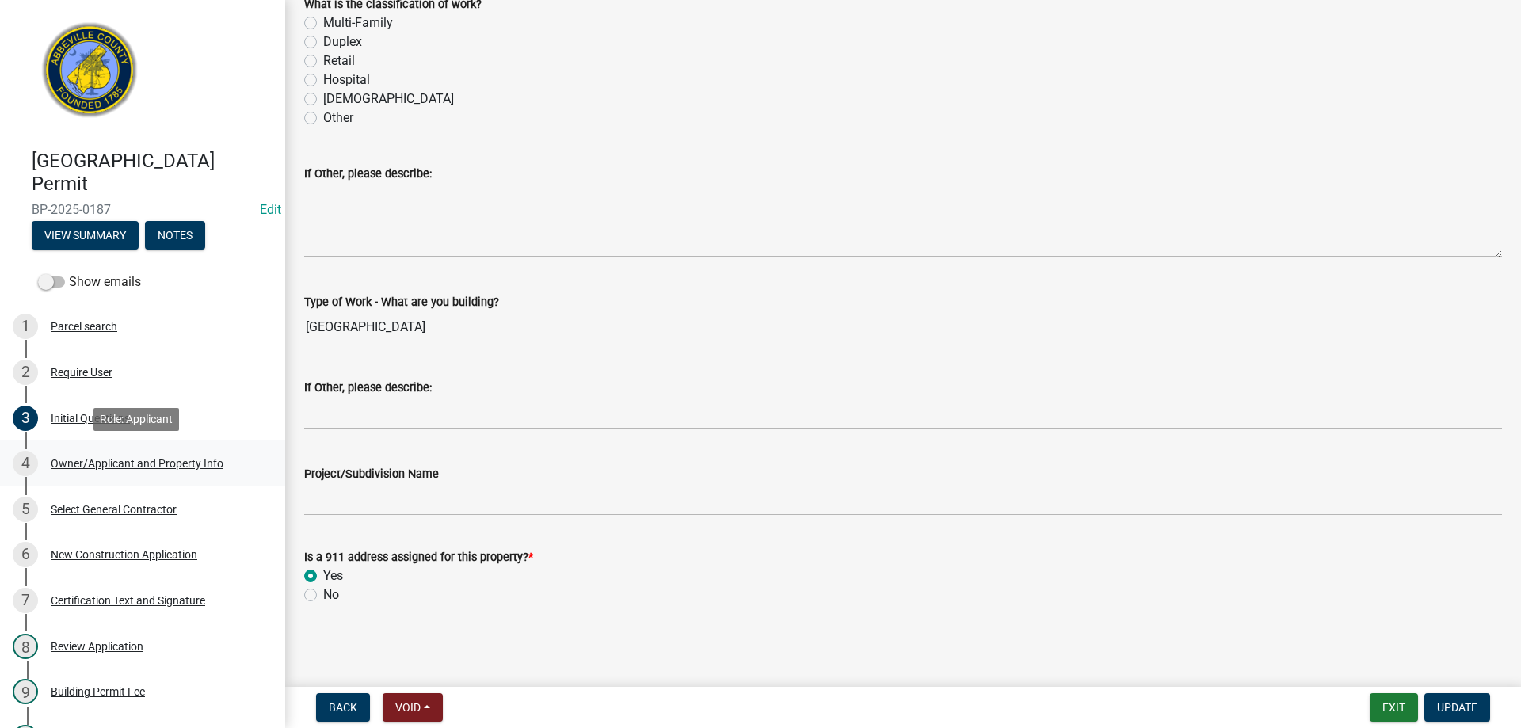
click at [129, 463] on div "Owner/Applicant and Property Info" at bounding box center [137, 463] width 173 height 11
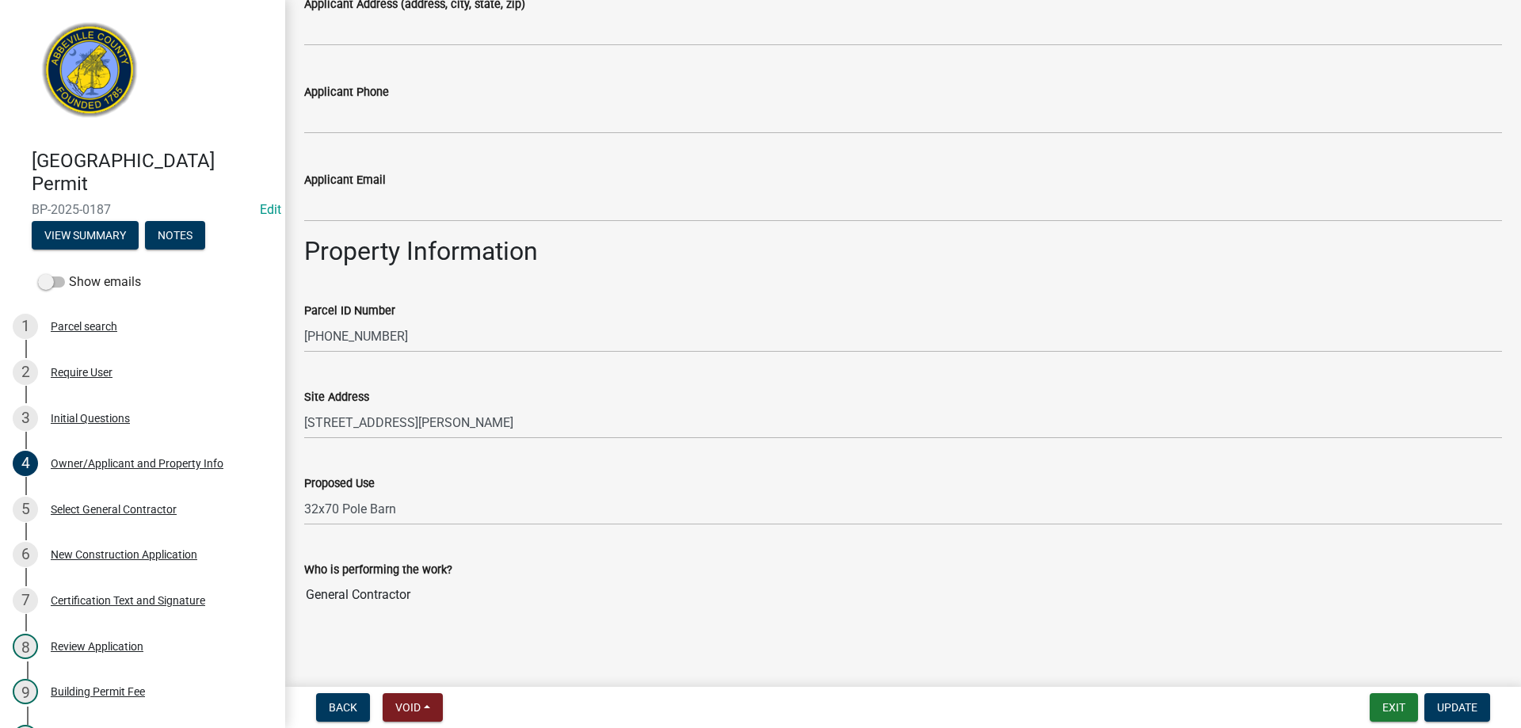
scroll to position [558, 0]
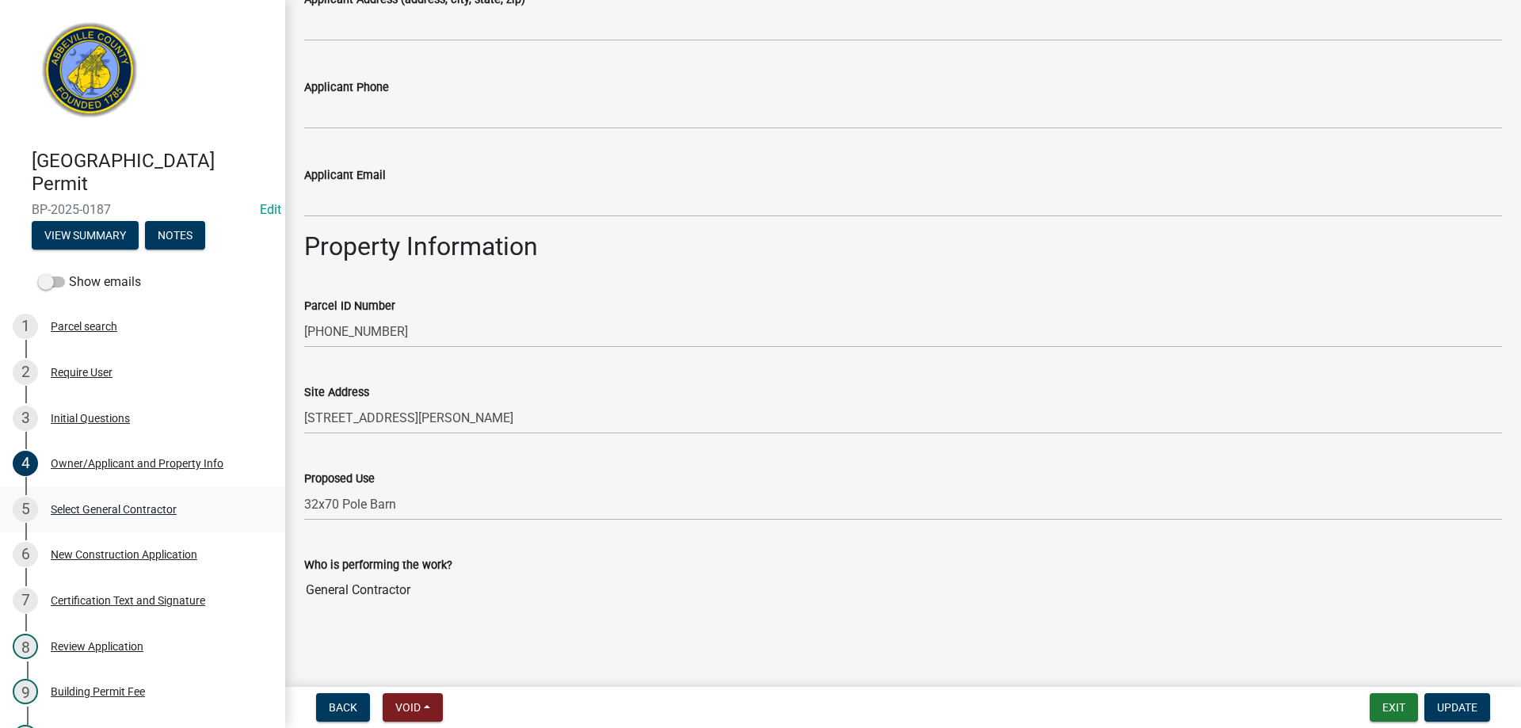
click at [88, 509] on div "Select General Contractor" at bounding box center [114, 509] width 126 height 11
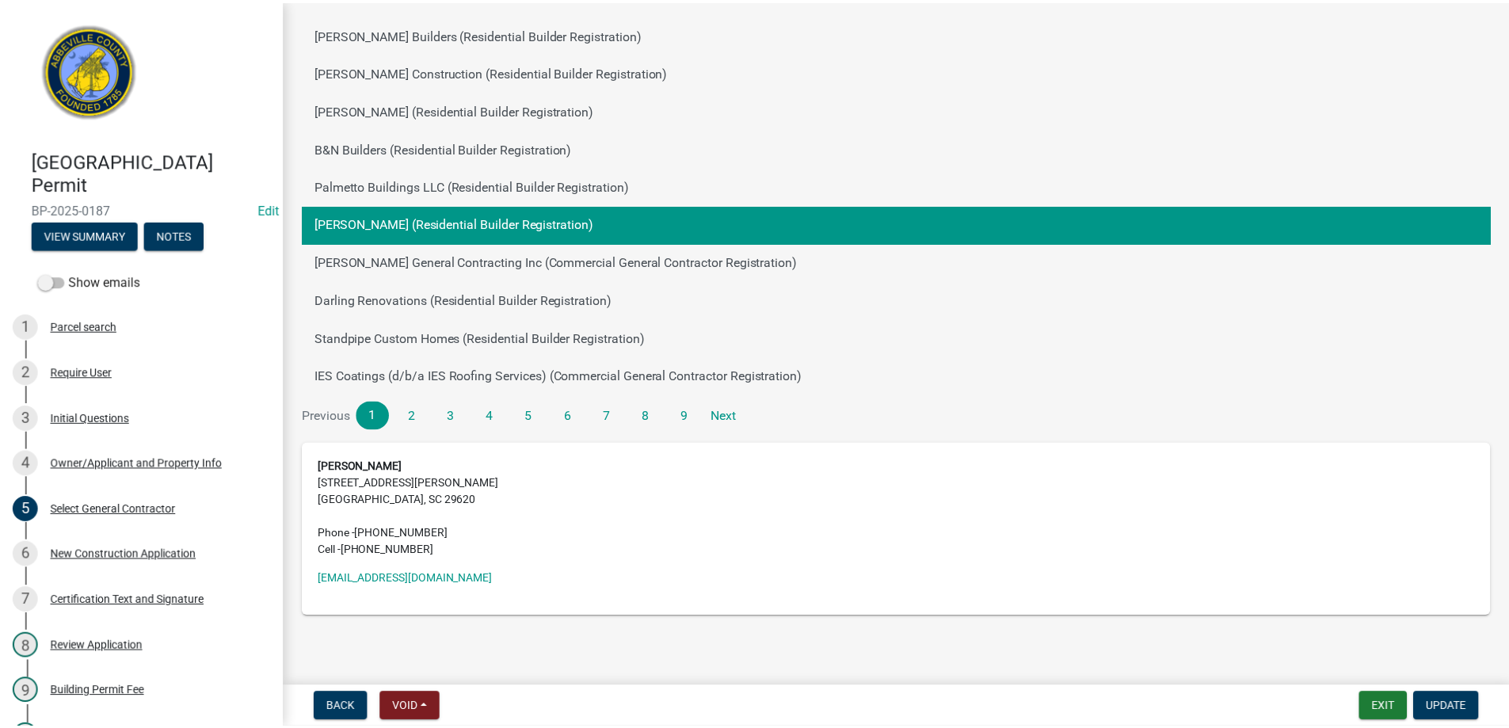
scroll to position [158, 0]
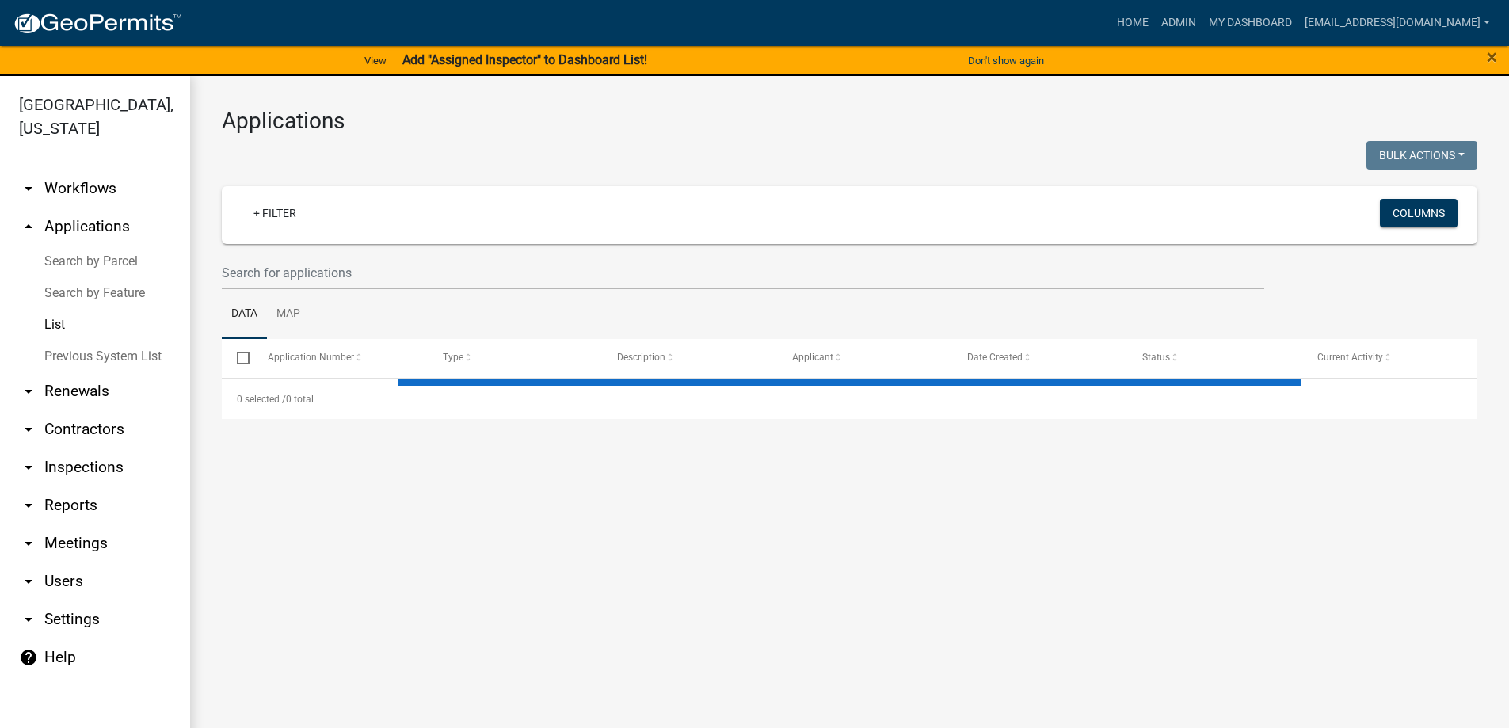
select select "3: 100"
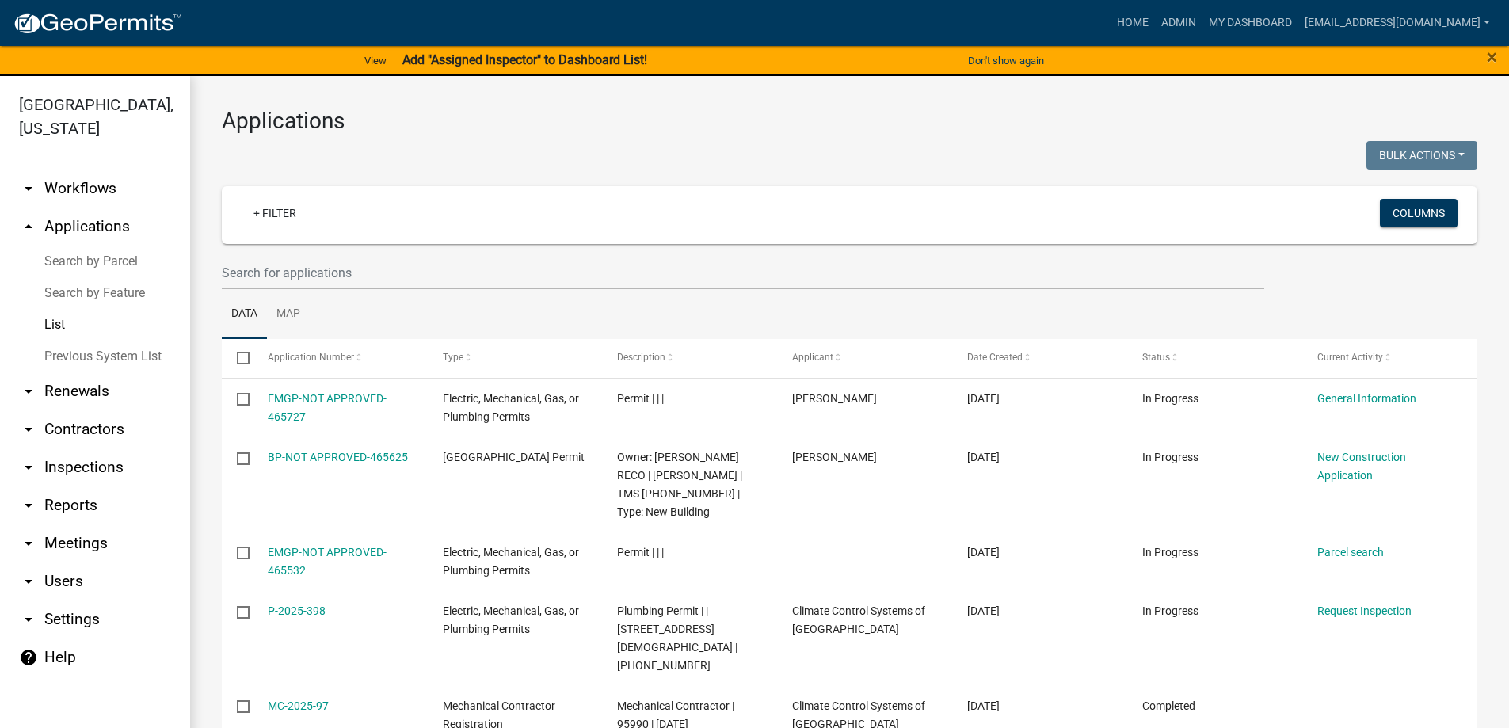
click at [64, 224] on link "arrow_drop_up Applications" at bounding box center [95, 227] width 190 height 38
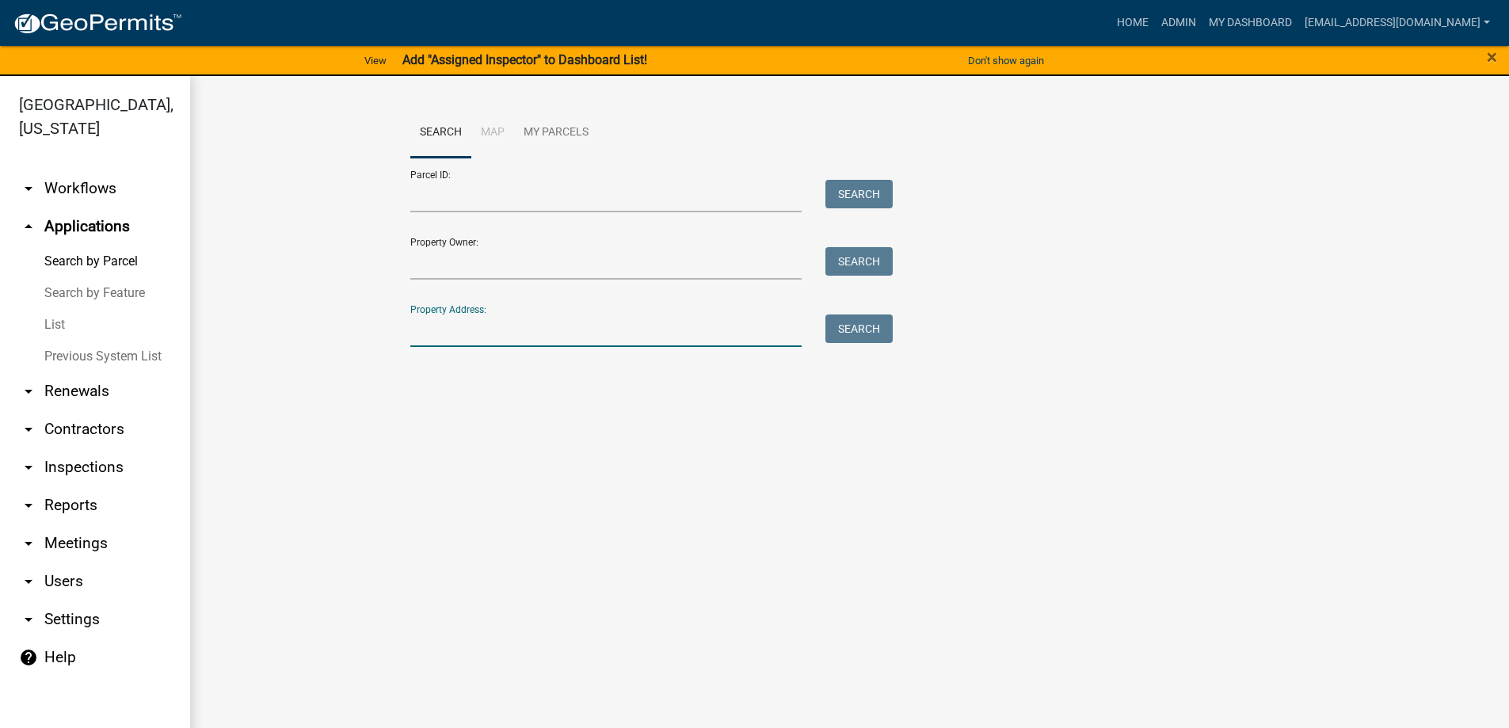
click at [475, 336] on input "Property Address:" at bounding box center [606, 330] width 392 height 32
type input "111 trinity"
click at [848, 334] on button "Search" at bounding box center [858, 328] width 67 height 29
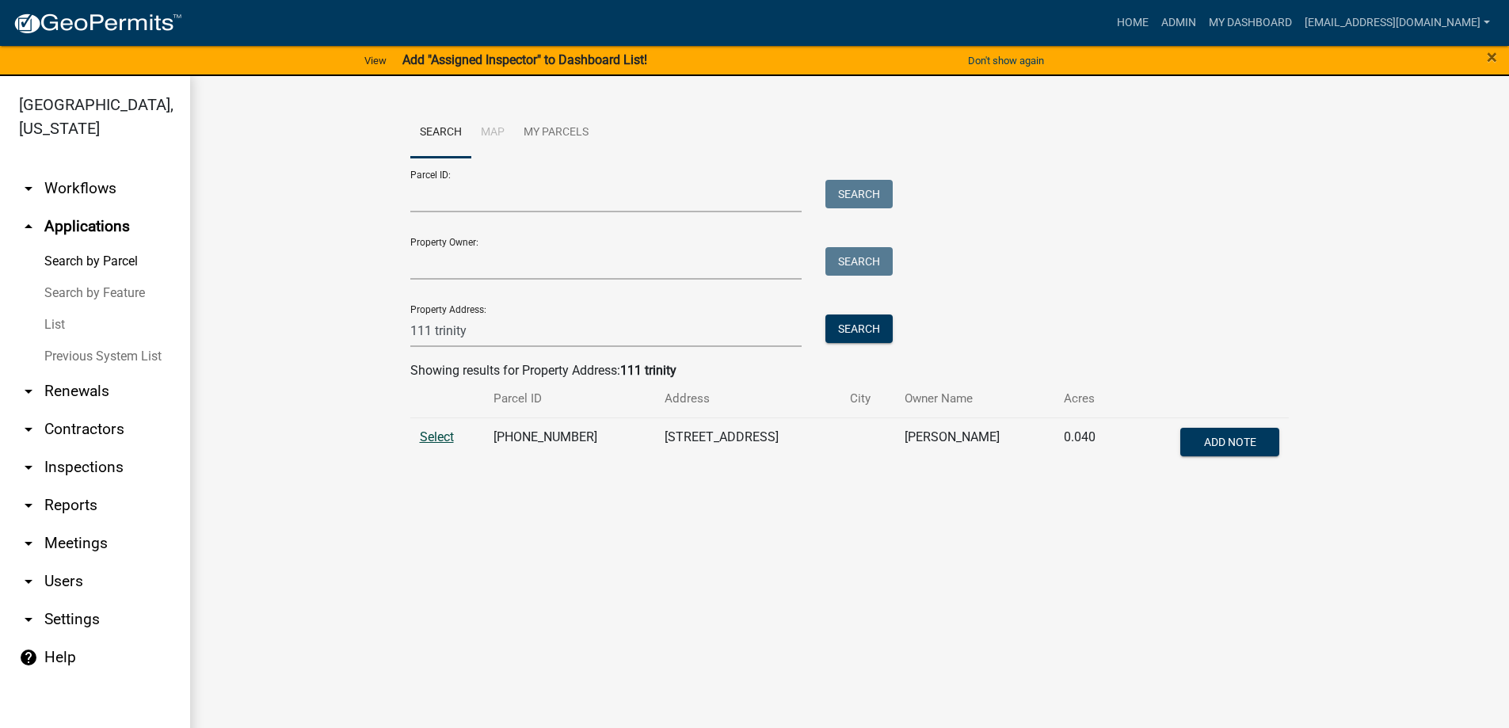
click at [439, 432] on span "Select" at bounding box center [437, 436] width 34 height 15
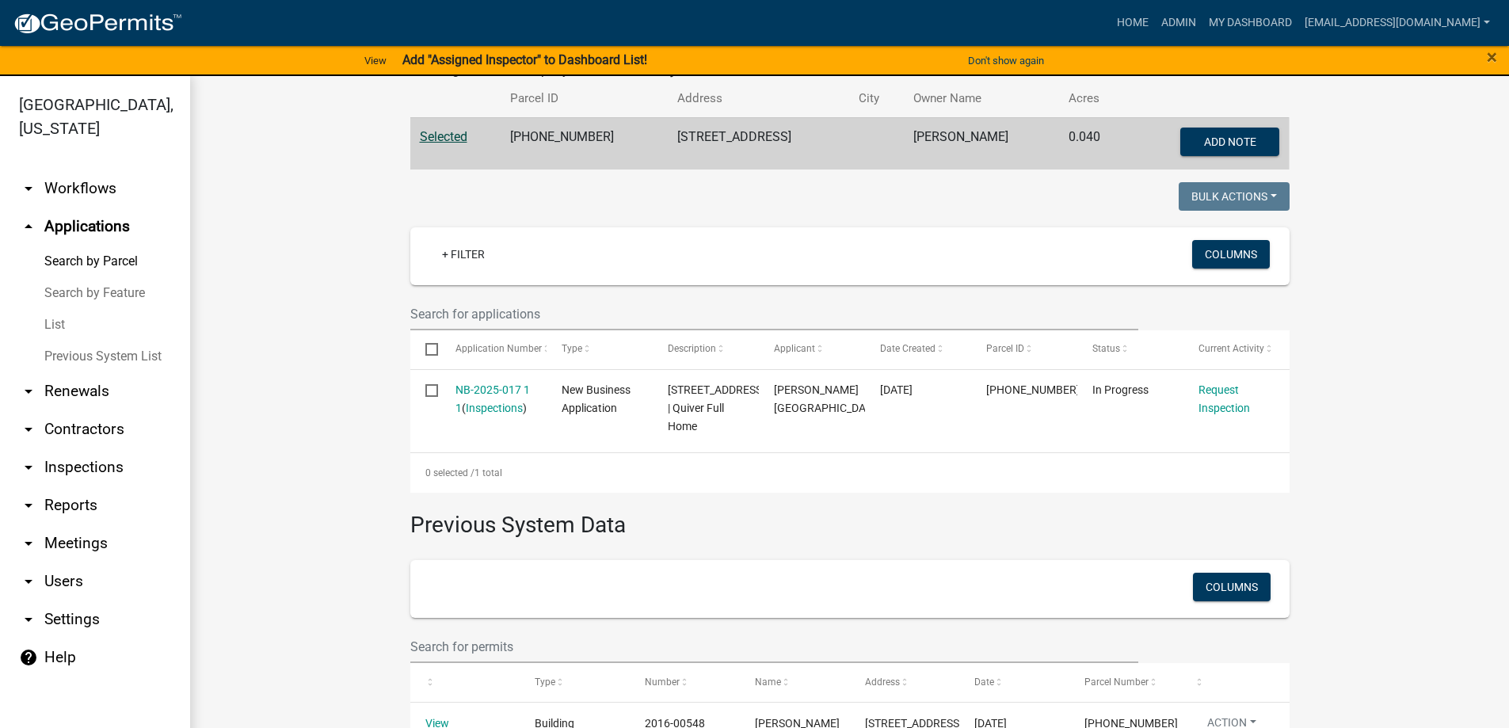
scroll to position [317, 0]
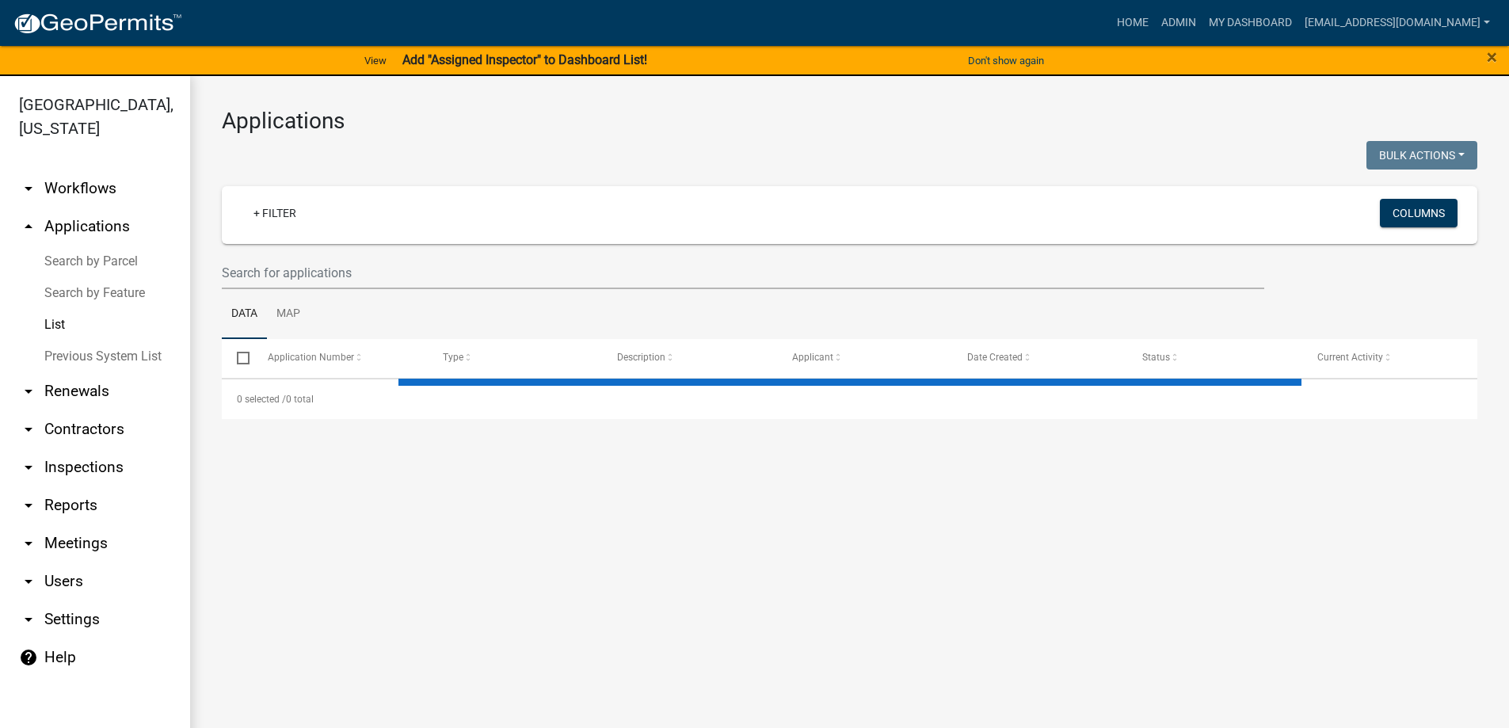
select select "3: 100"
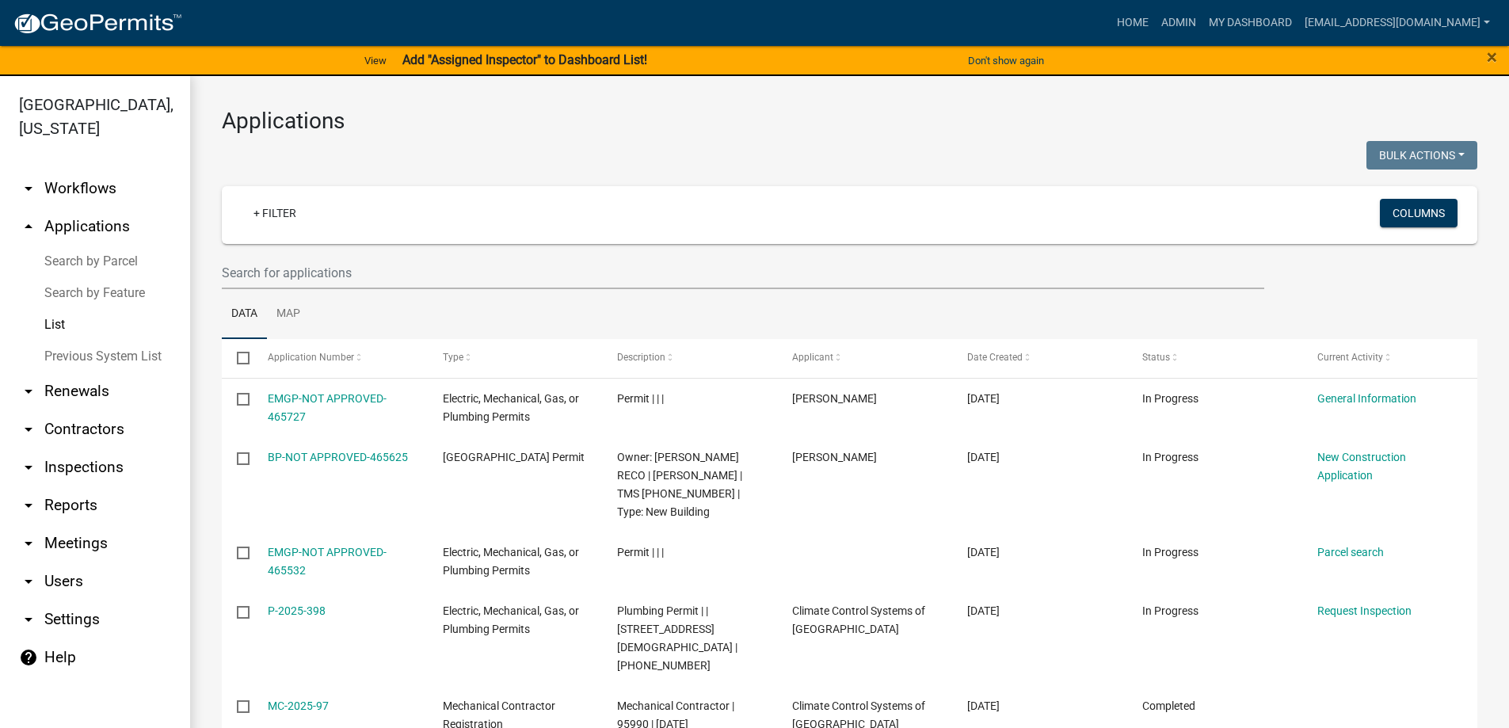
click at [90, 259] on link "Search by Parcel" at bounding box center [95, 262] width 190 height 32
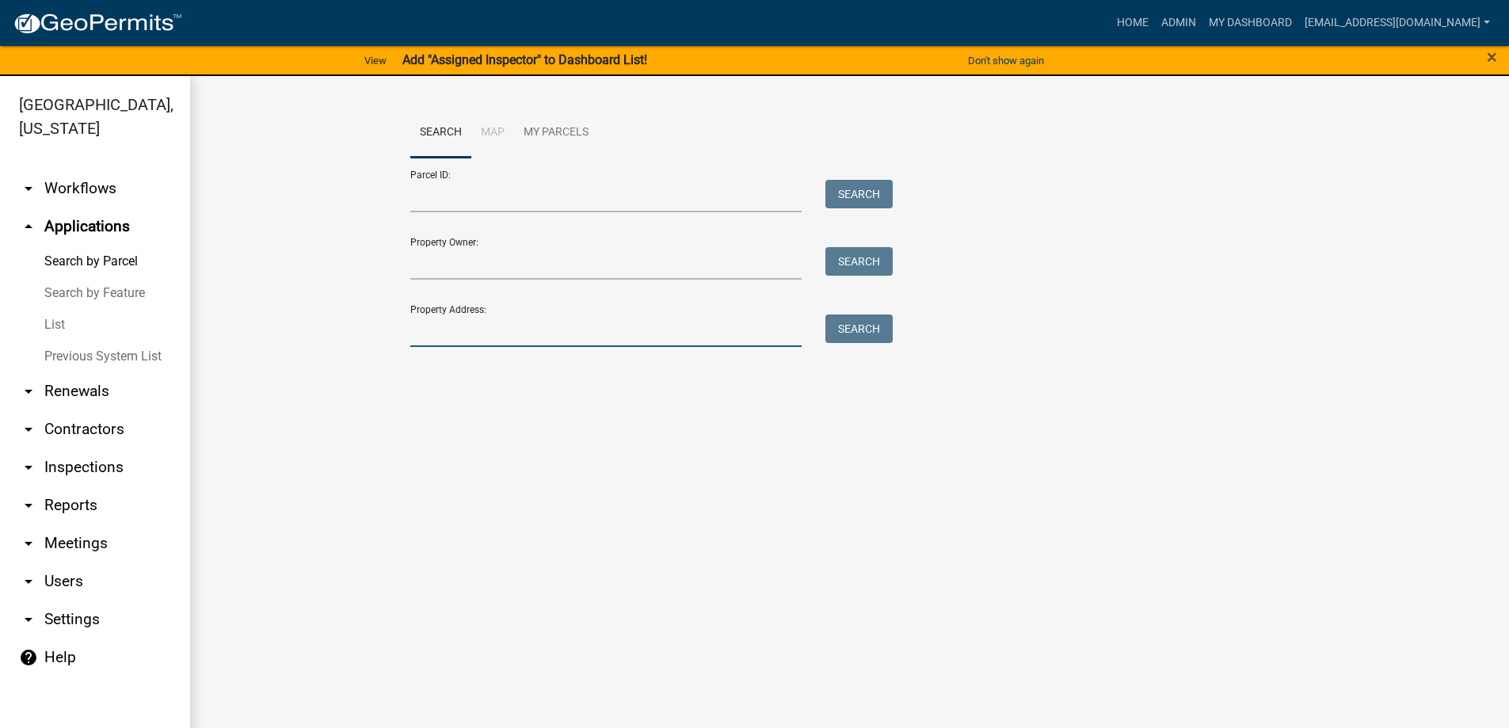
click at [495, 330] on input "Property Address:" at bounding box center [606, 330] width 392 height 32
type input "271 flatwood"
click at [863, 333] on button "Search" at bounding box center [858, 328] width 67 height 29
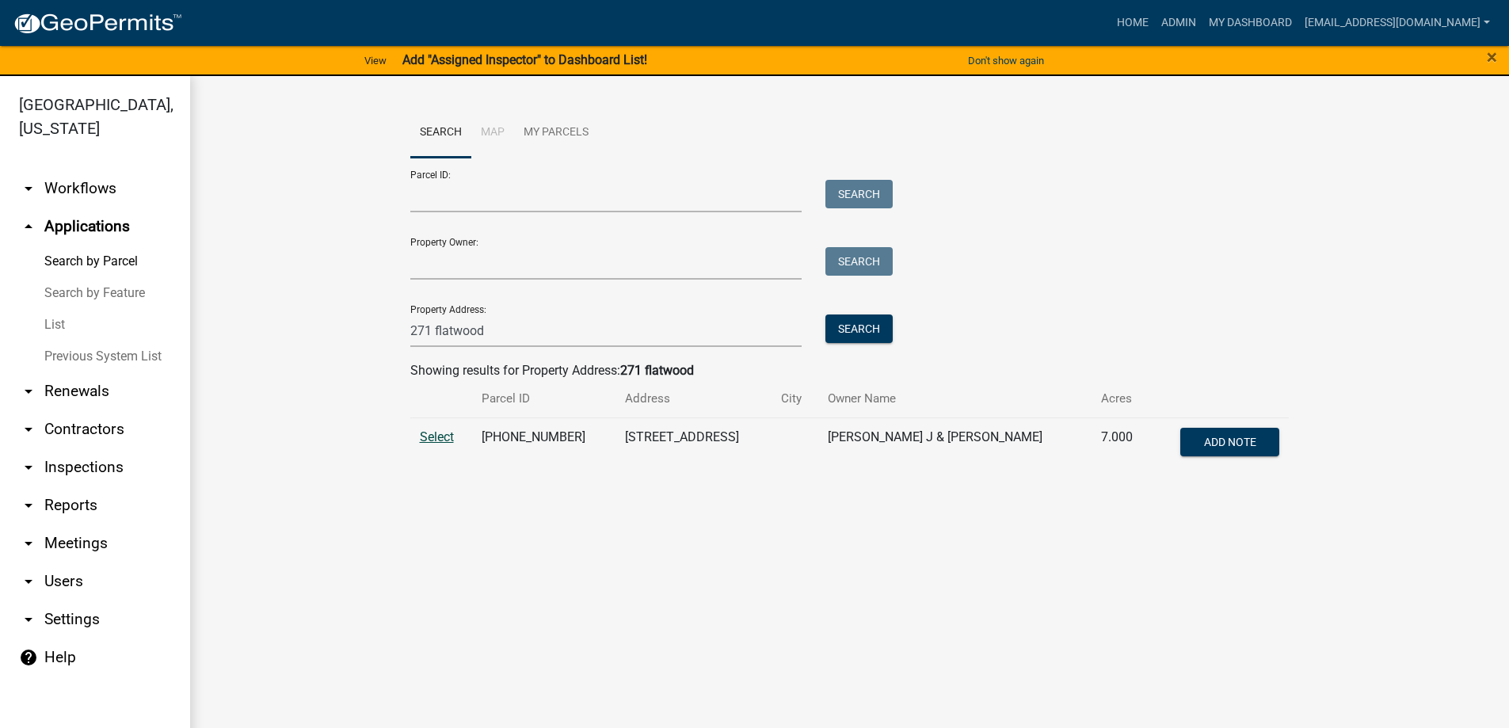
click at [430, 436] on span "Select" at bounding box center [437, 436] width 34 height 15
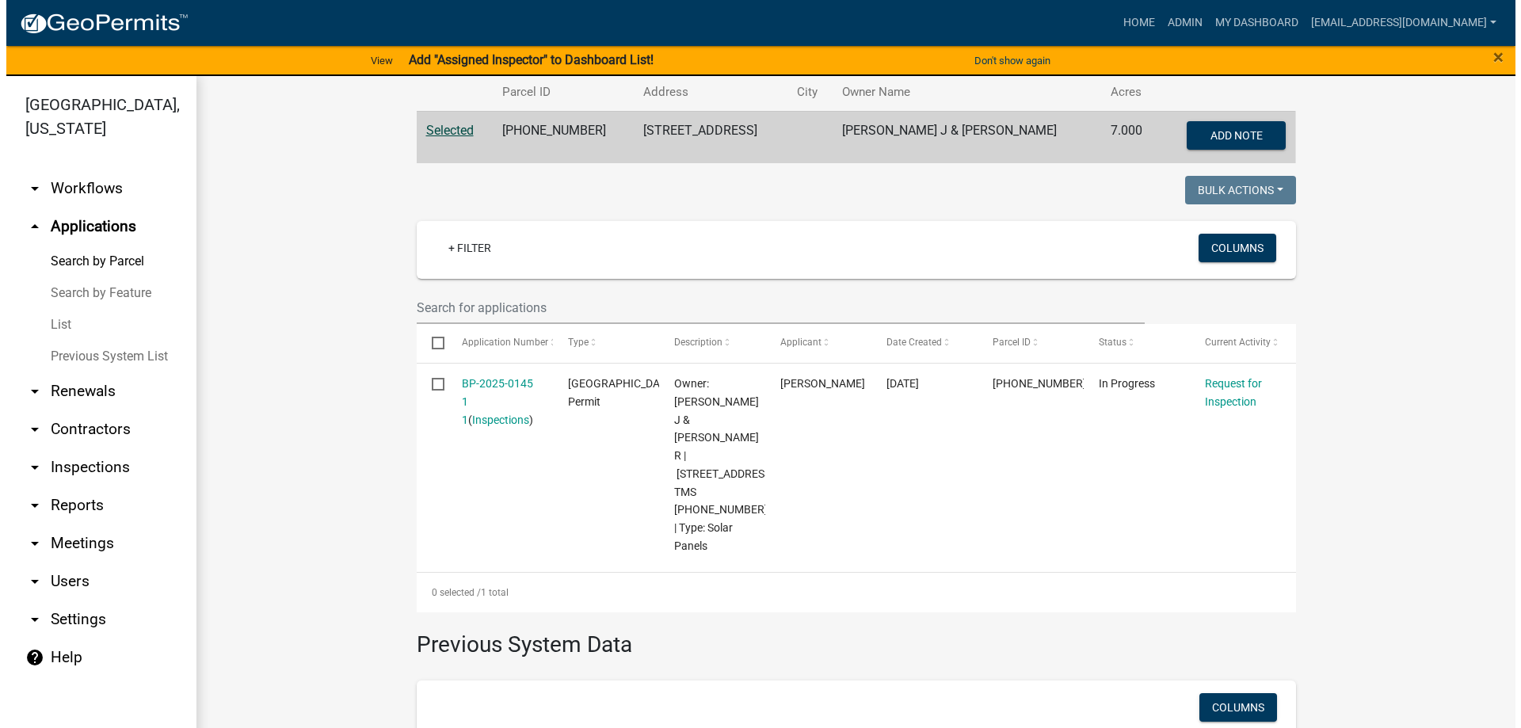
scroll to position [317, 0]
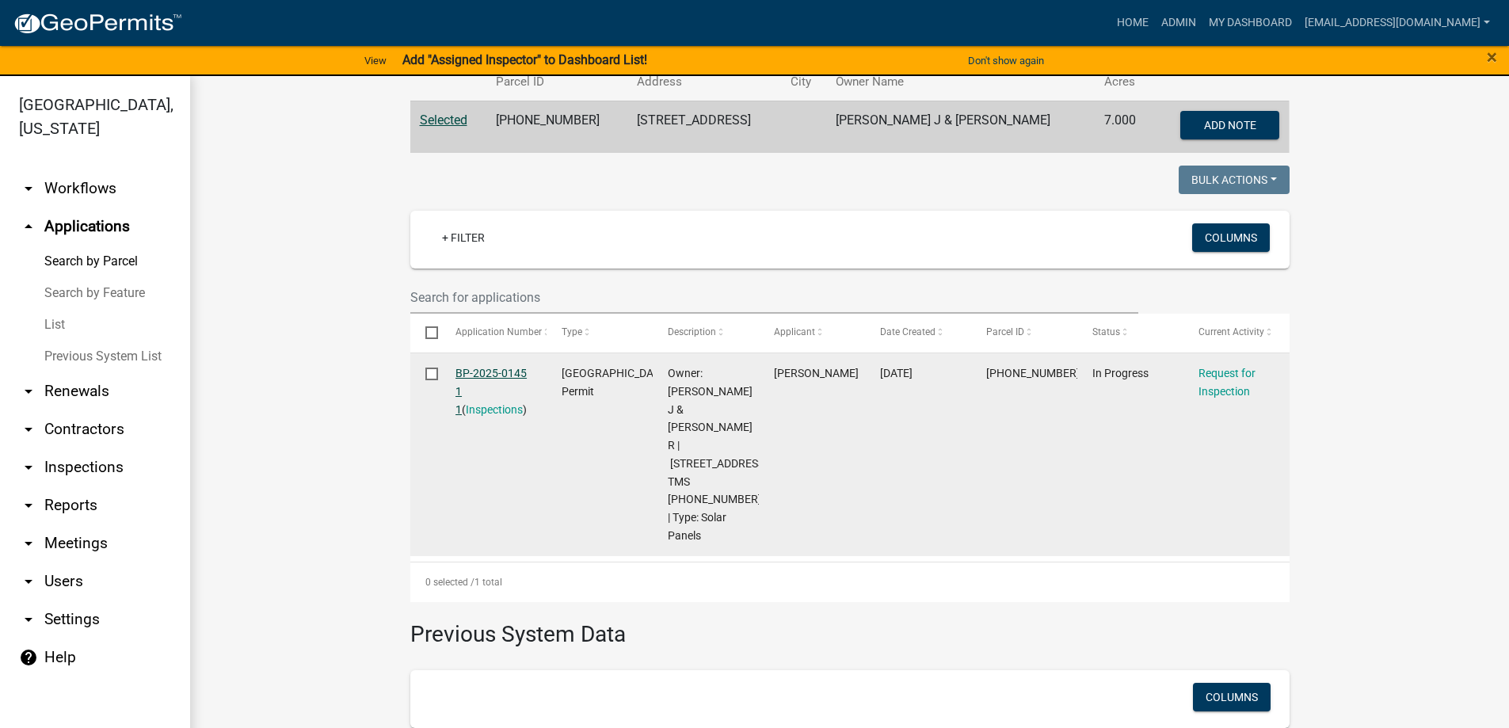
click at [470, 375] on link "BP-2025-0145 1 1" at bounding box center [491, 391] width 71 height 49
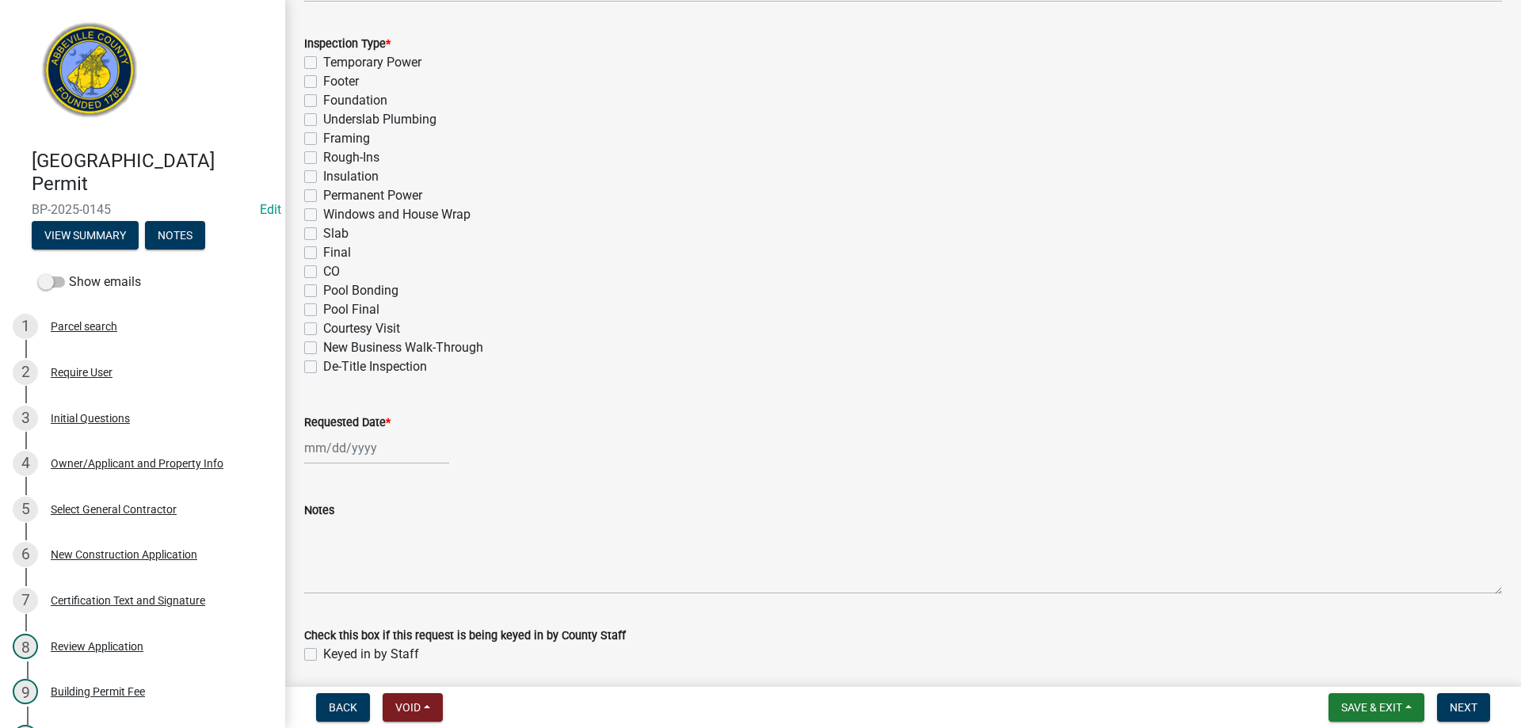
scroll to position [772, 0]
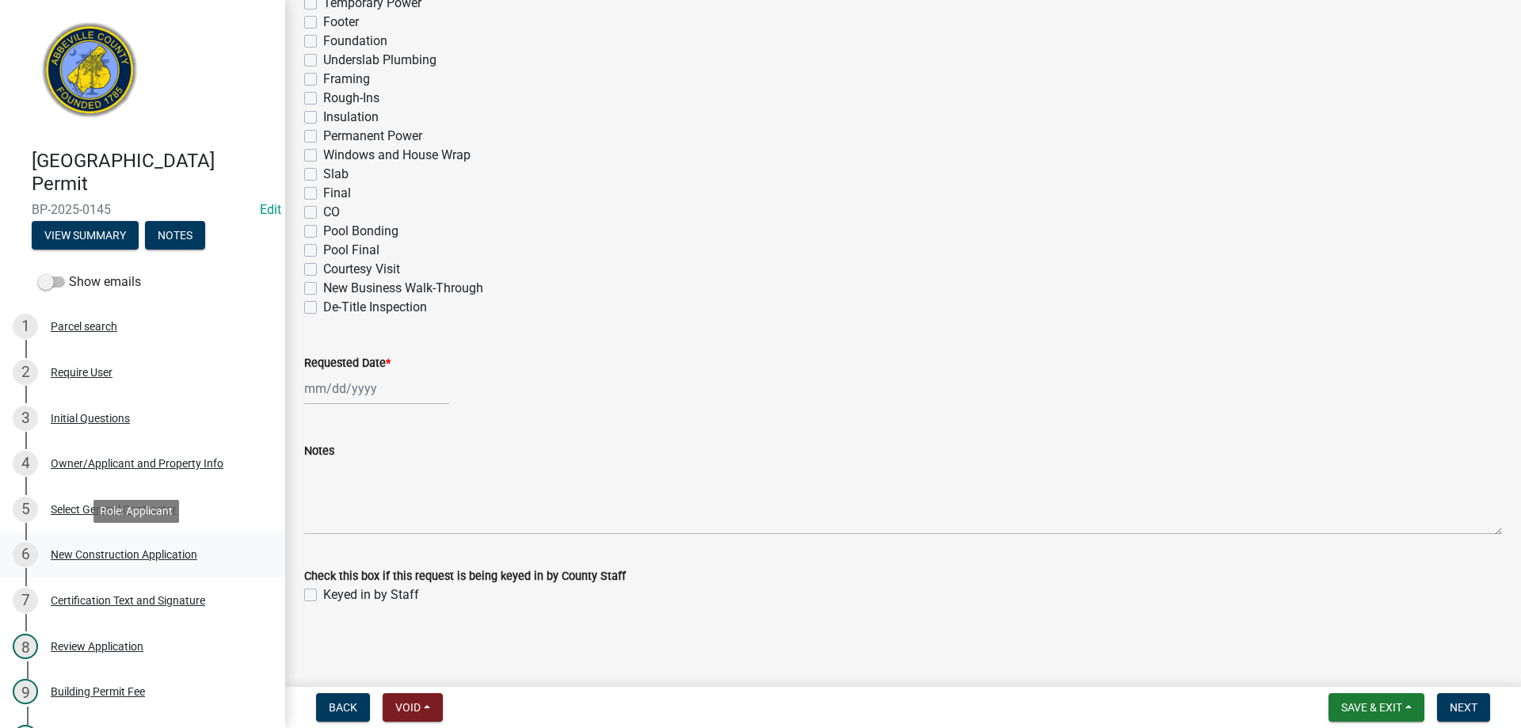
click at [132, 554] on div "New Construction Application" at bounding box center [124, 554] width 147 height 11
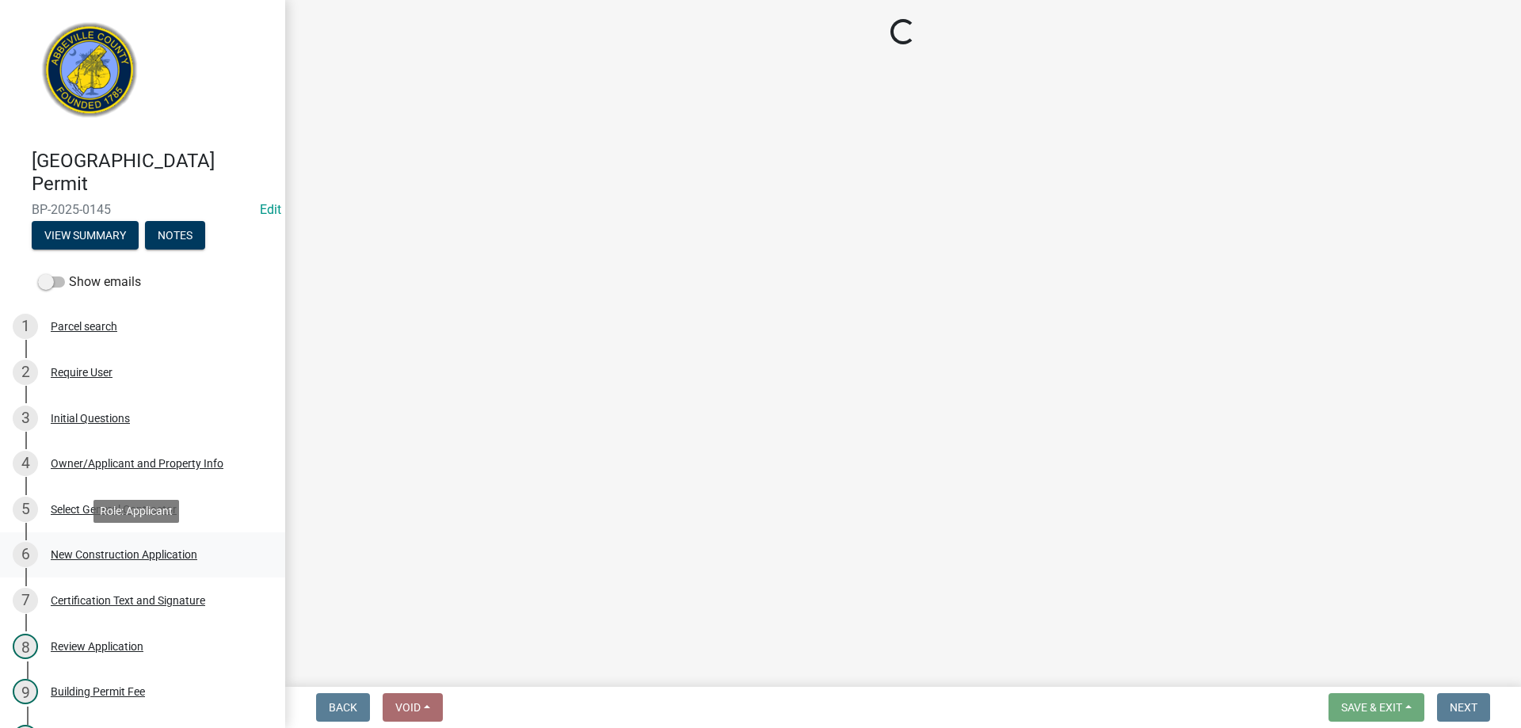
scroll to position [0, 0]
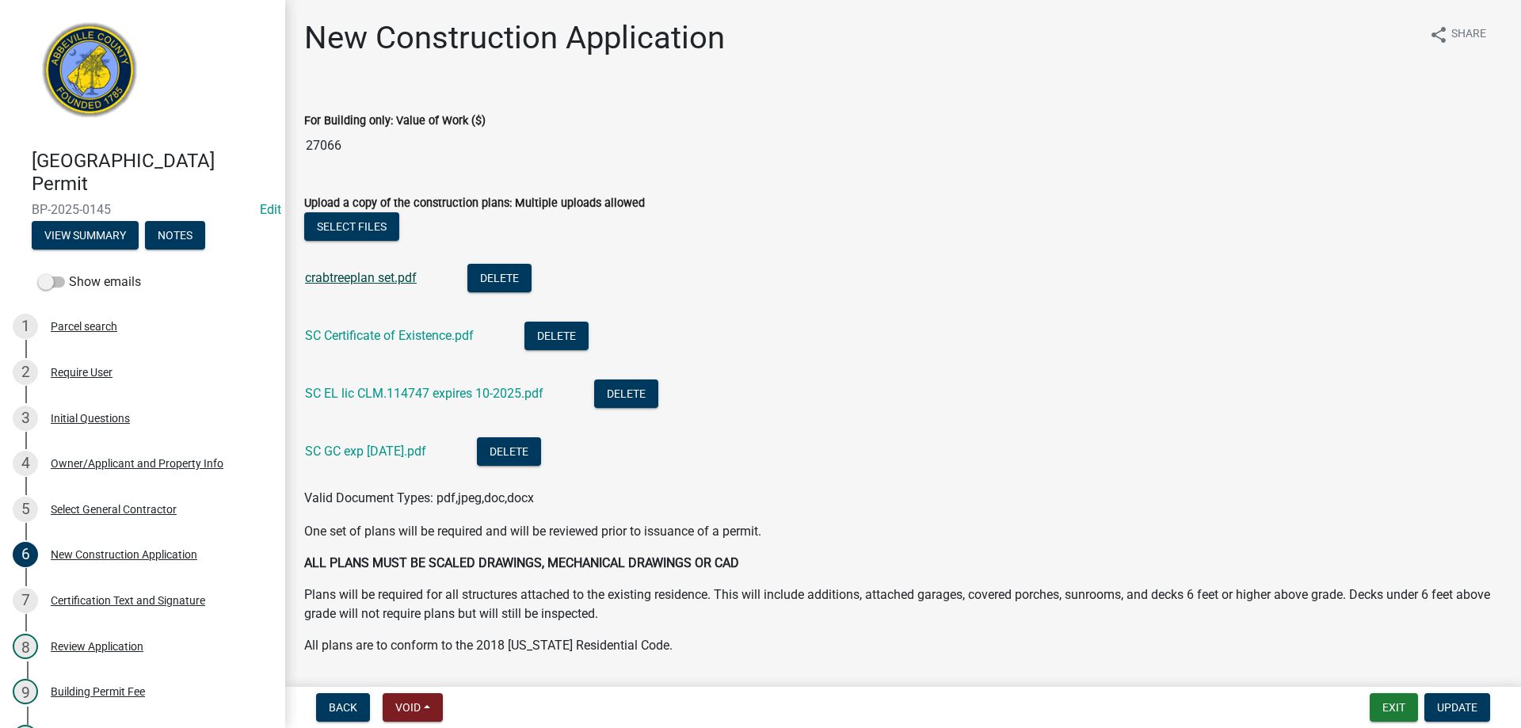
click at [360, 280] on link "crabtreeplan set.pdf" at bounding box center [361, 277] width 112 height 15
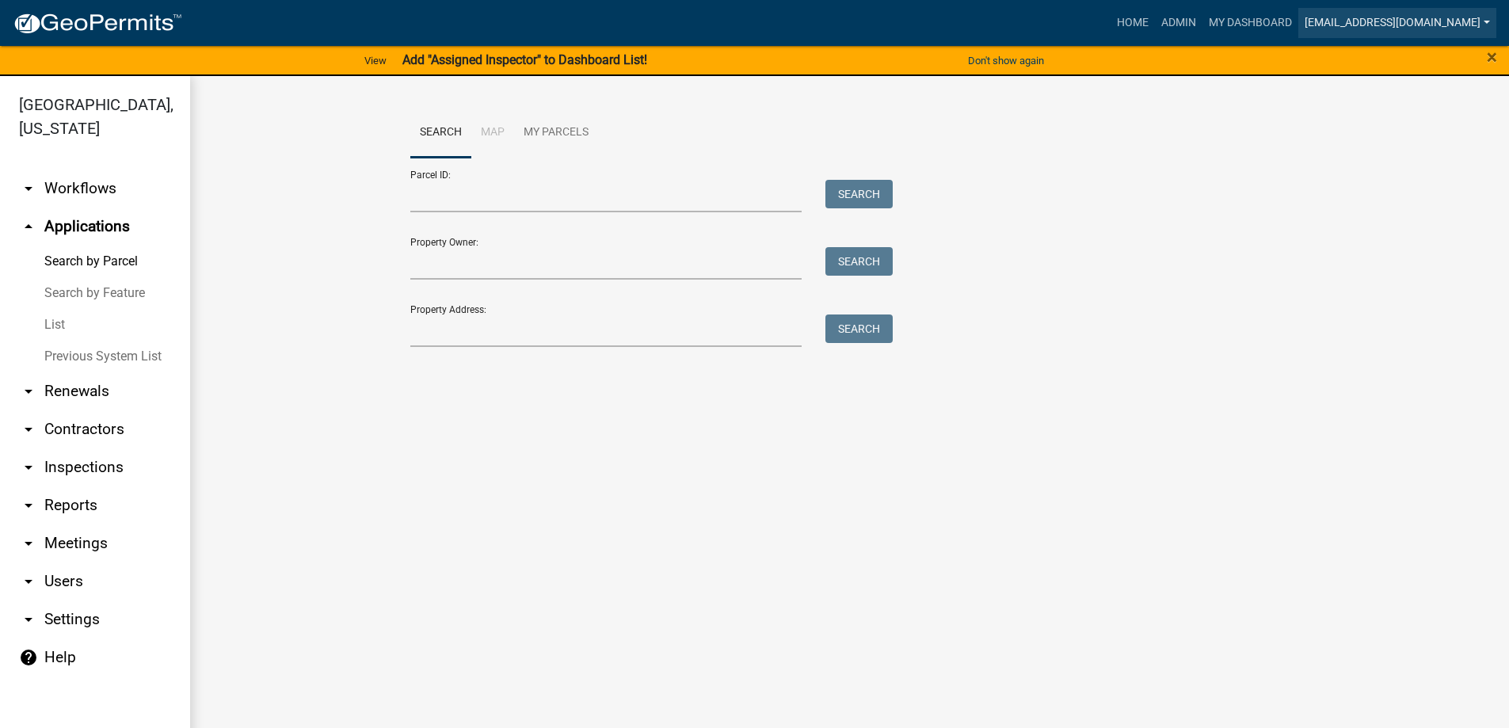
click at [1414, 17] on link "[EMAIL_ADDRESS][DOMAIN_NAME]" at bounding box center [1397, 23] width 198 height 30
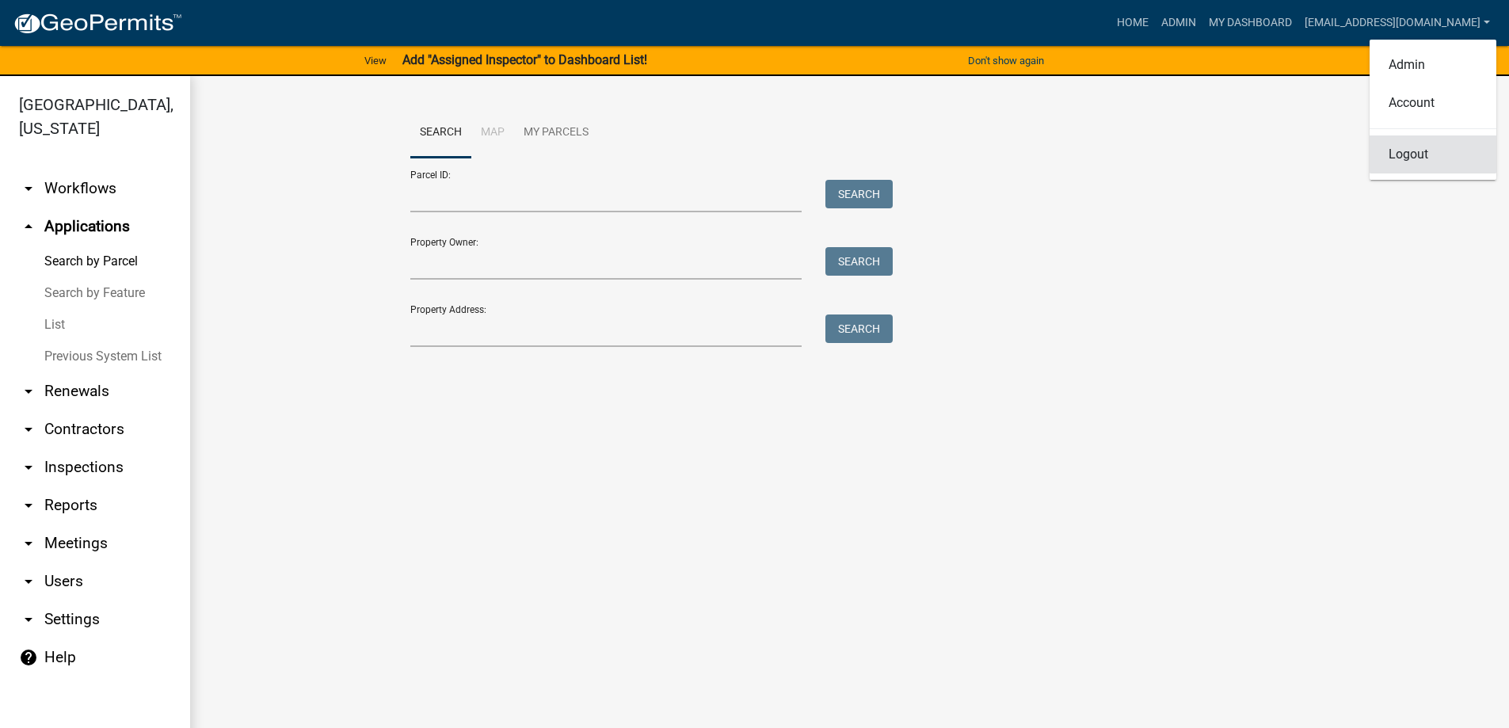
click at [1412, 157] on link "Logout" at bounding box center [1433, 154] width 127 height 38
